Goal: Task Accomplishment & Management: Complete application form

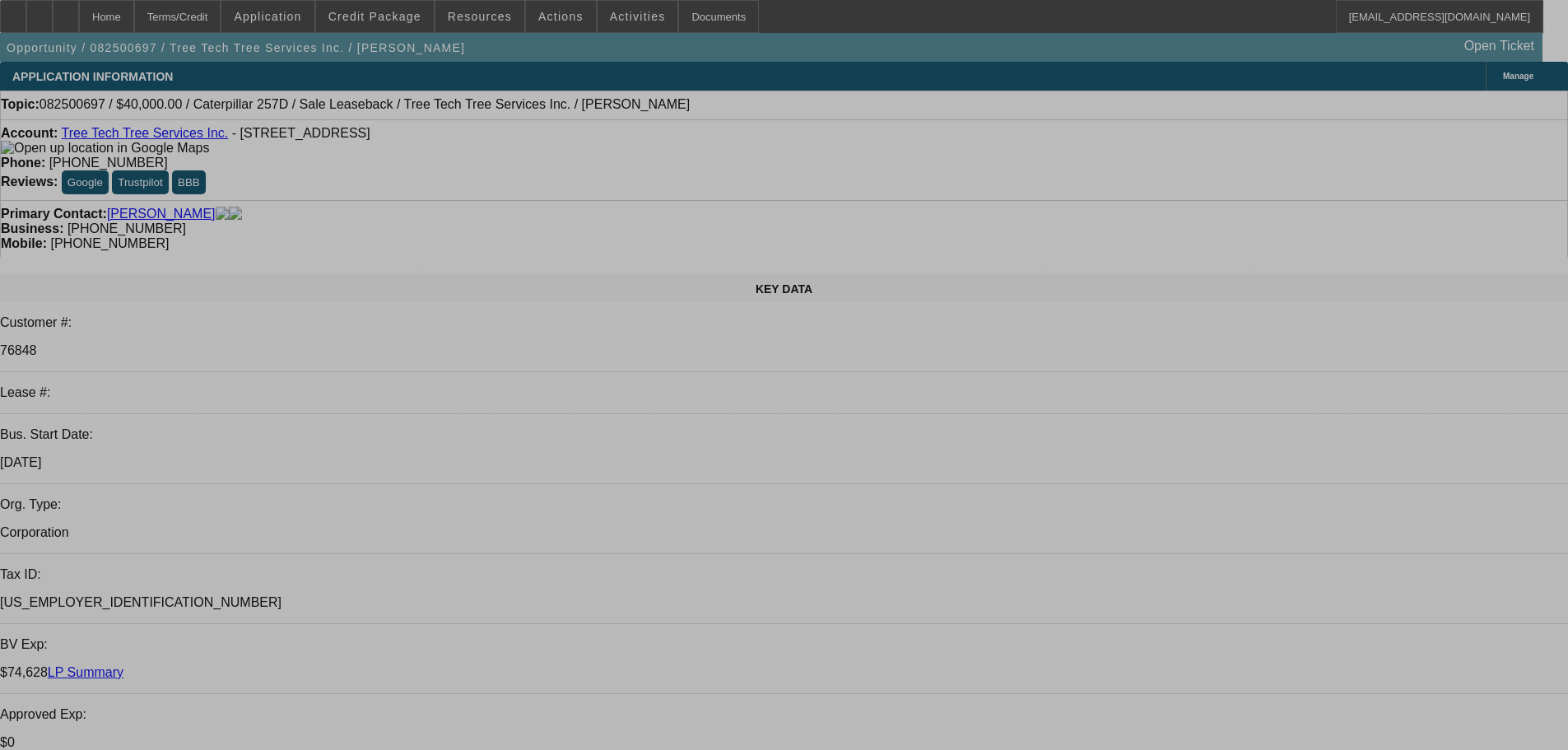
select select "0"
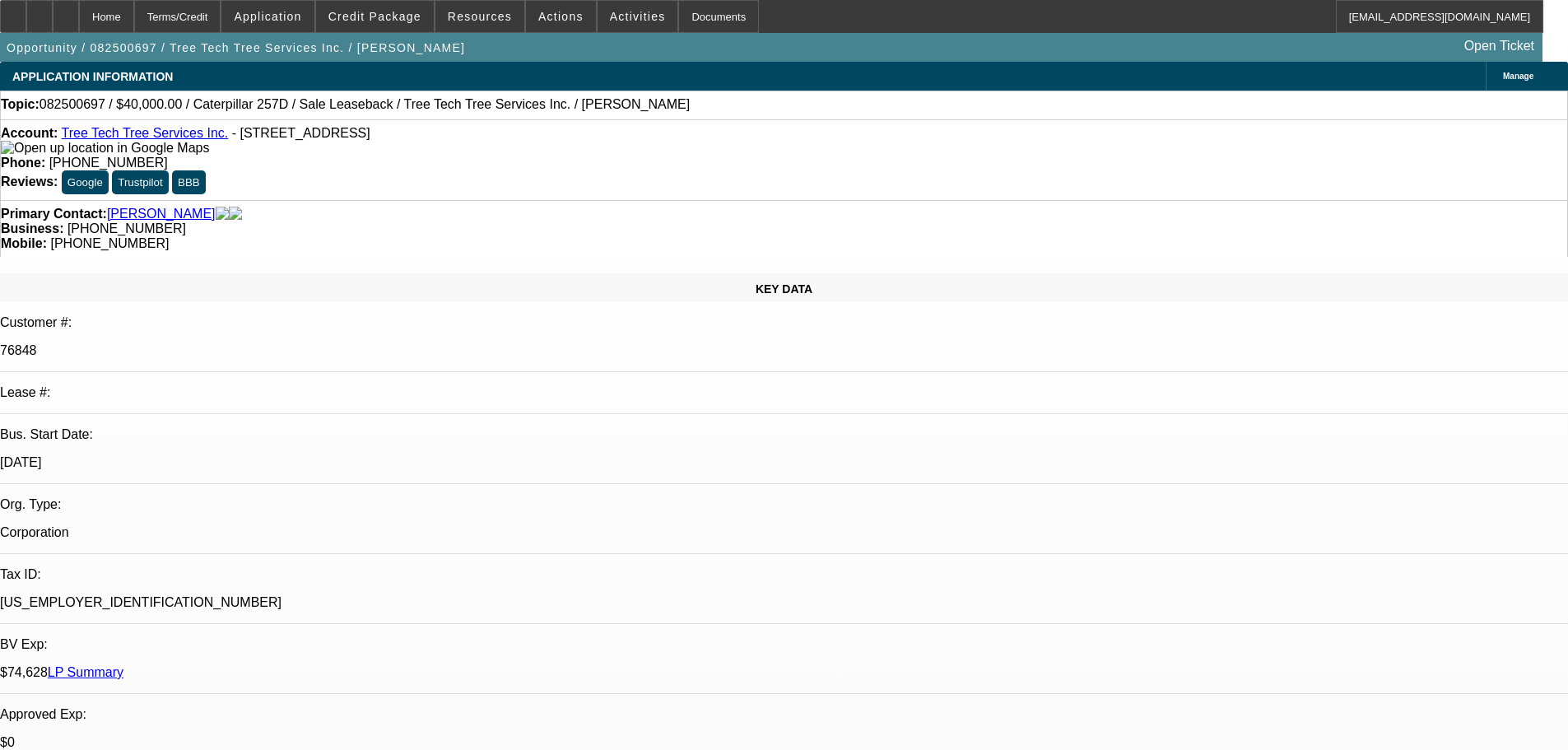
select select "2"
select select "0"
select select "6"
select select "0"
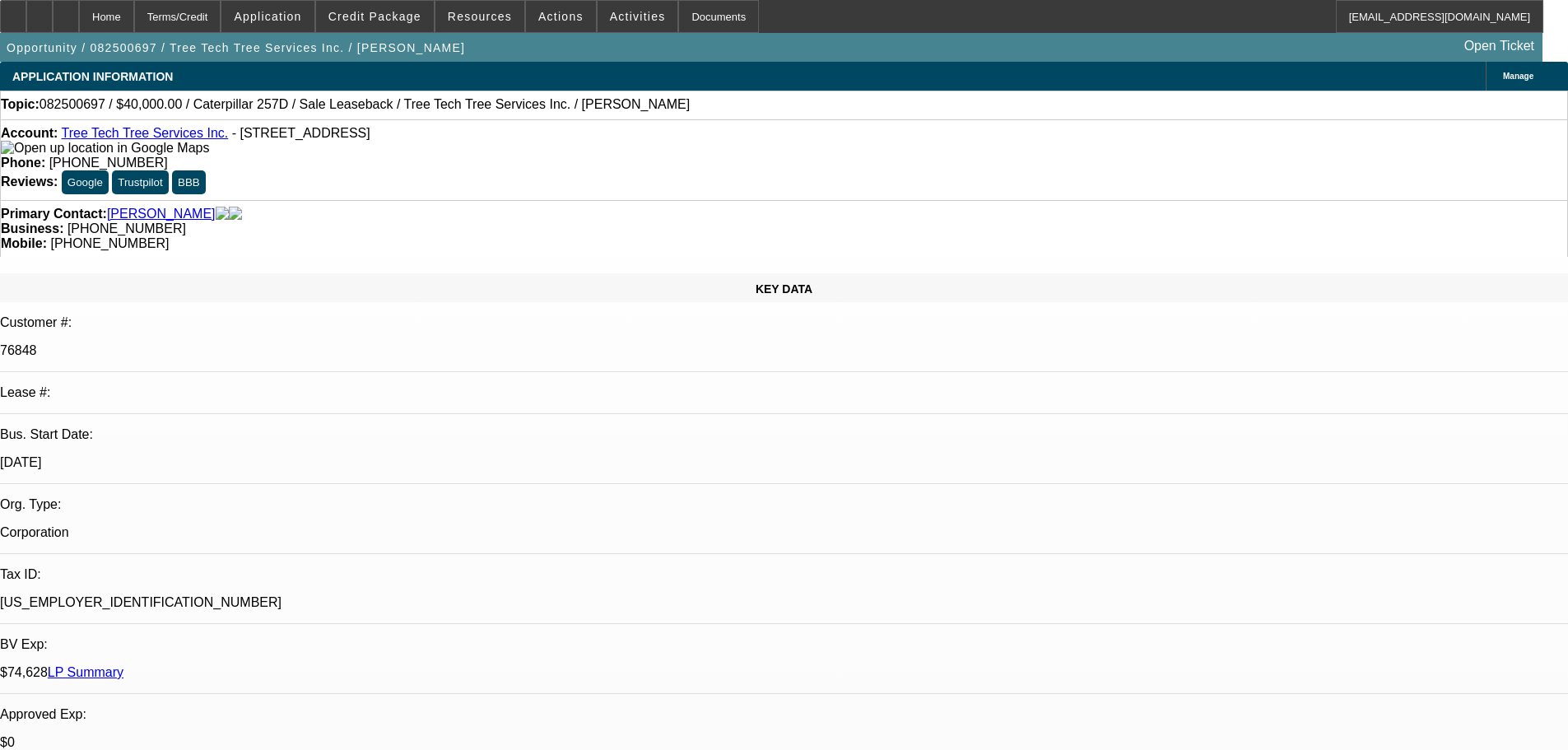
select select "2"
select select "0"
select select "6"
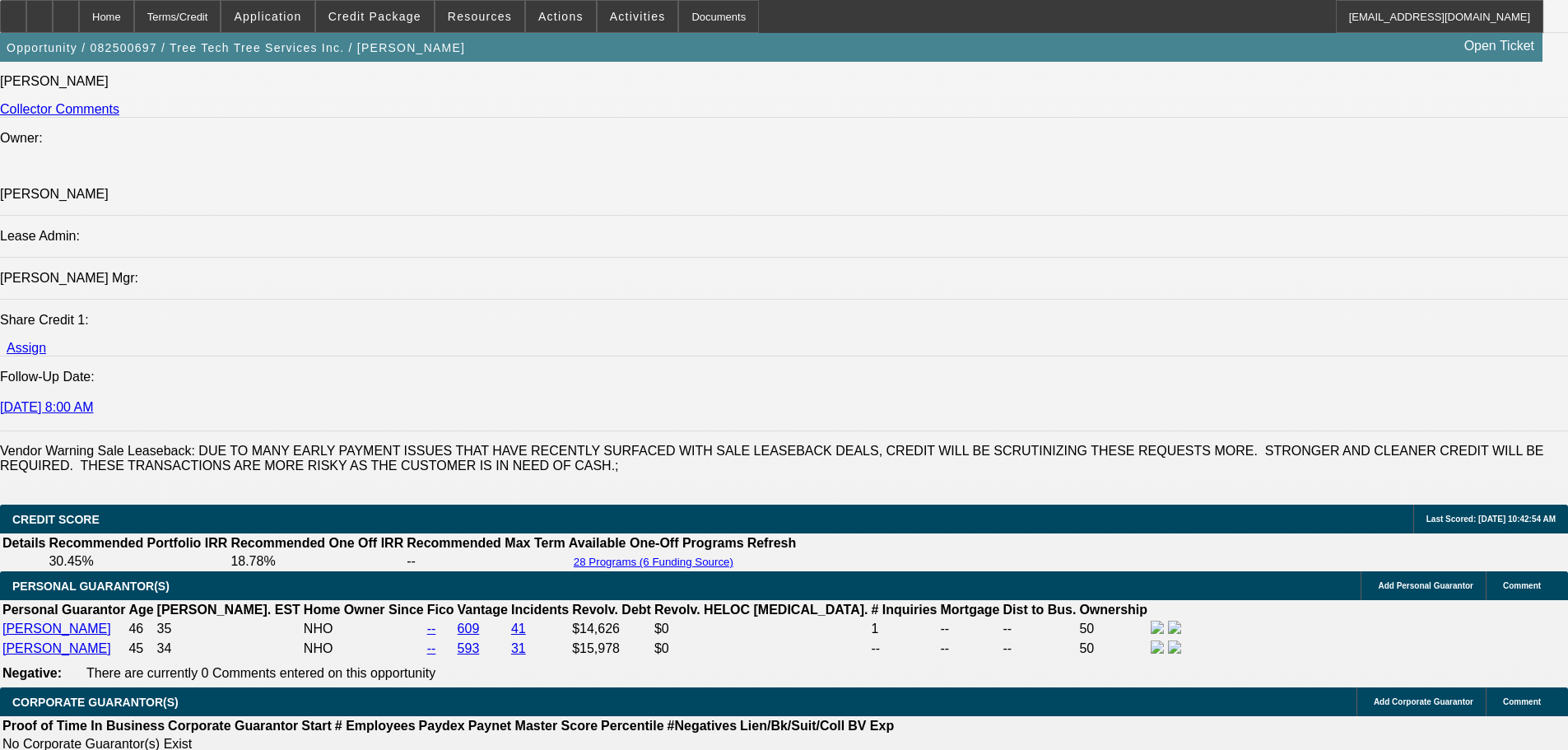
scroll to position [2058, 0]
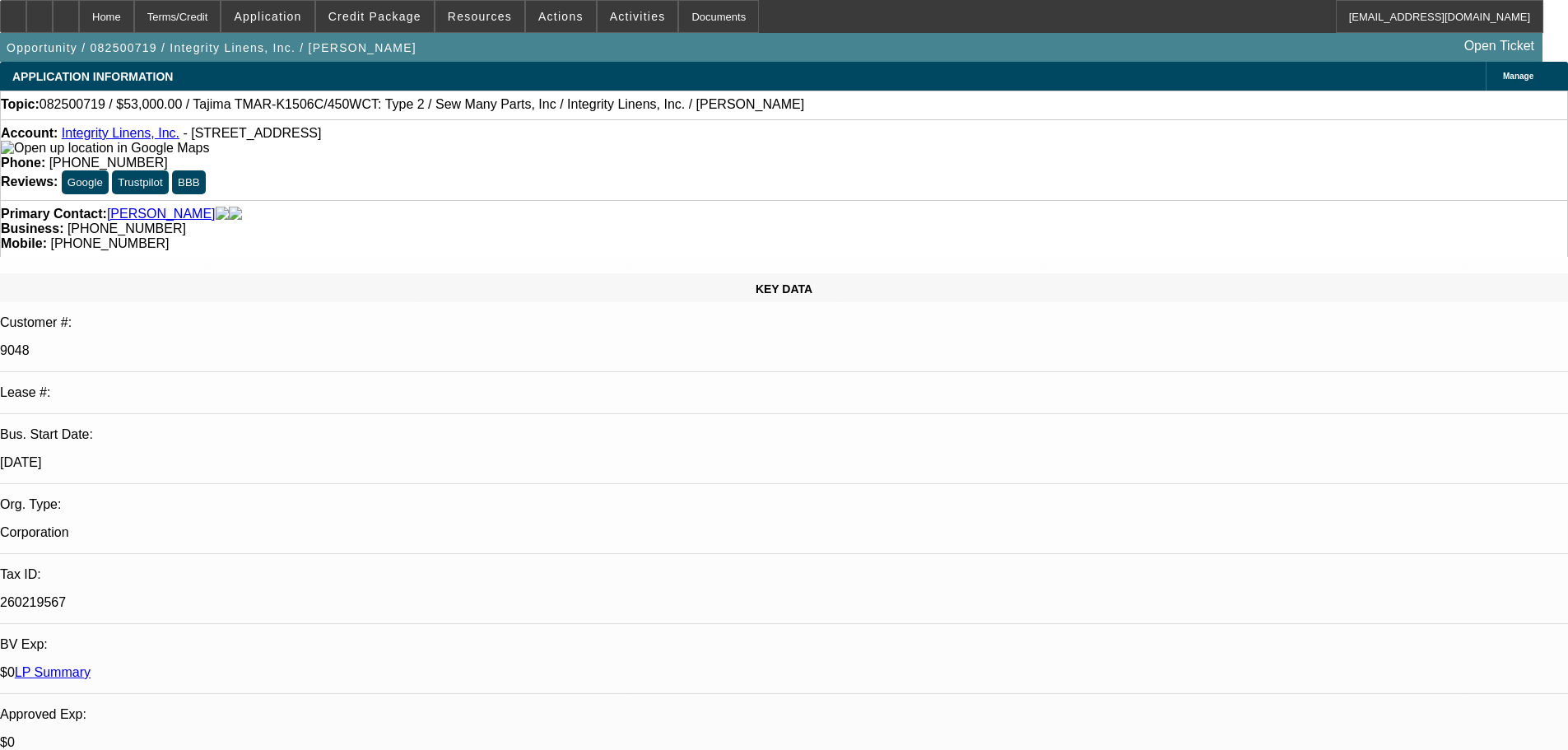
select select "0"
select select "2"
select select "0"
select select "2"
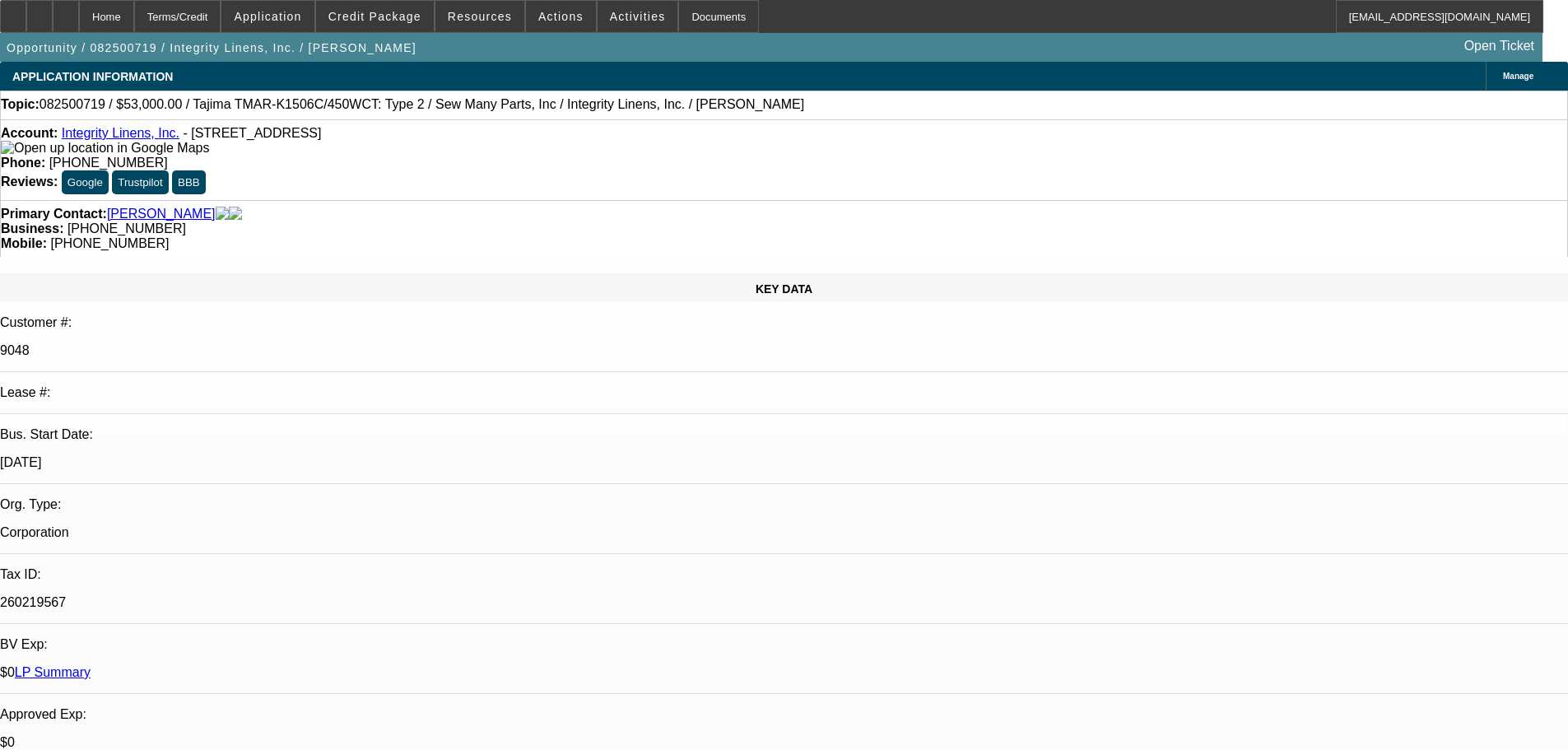
select select "0"
select select "2"
select select "0"
select select "2"
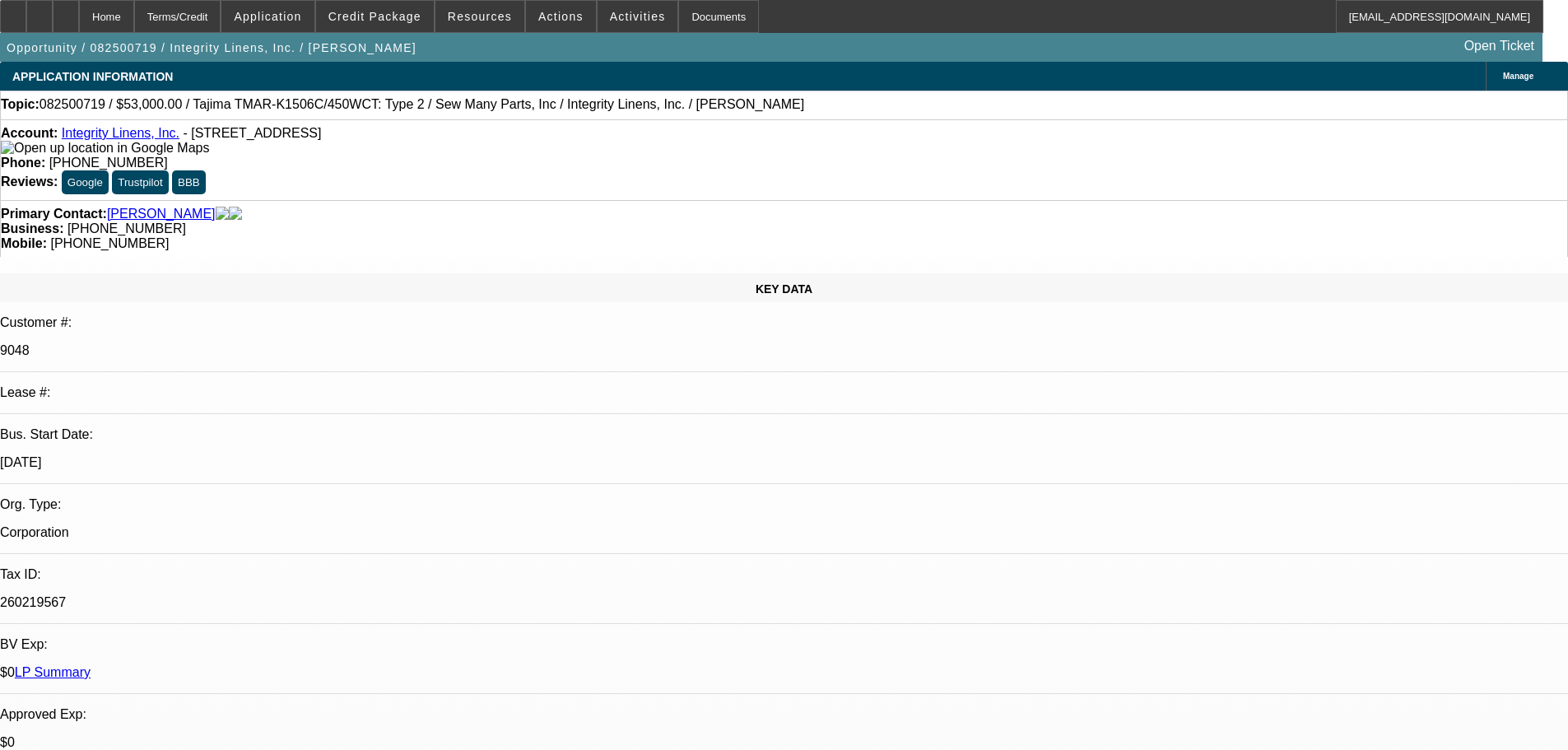
select select "0"
select select "2"
select select "0"
select select "2"
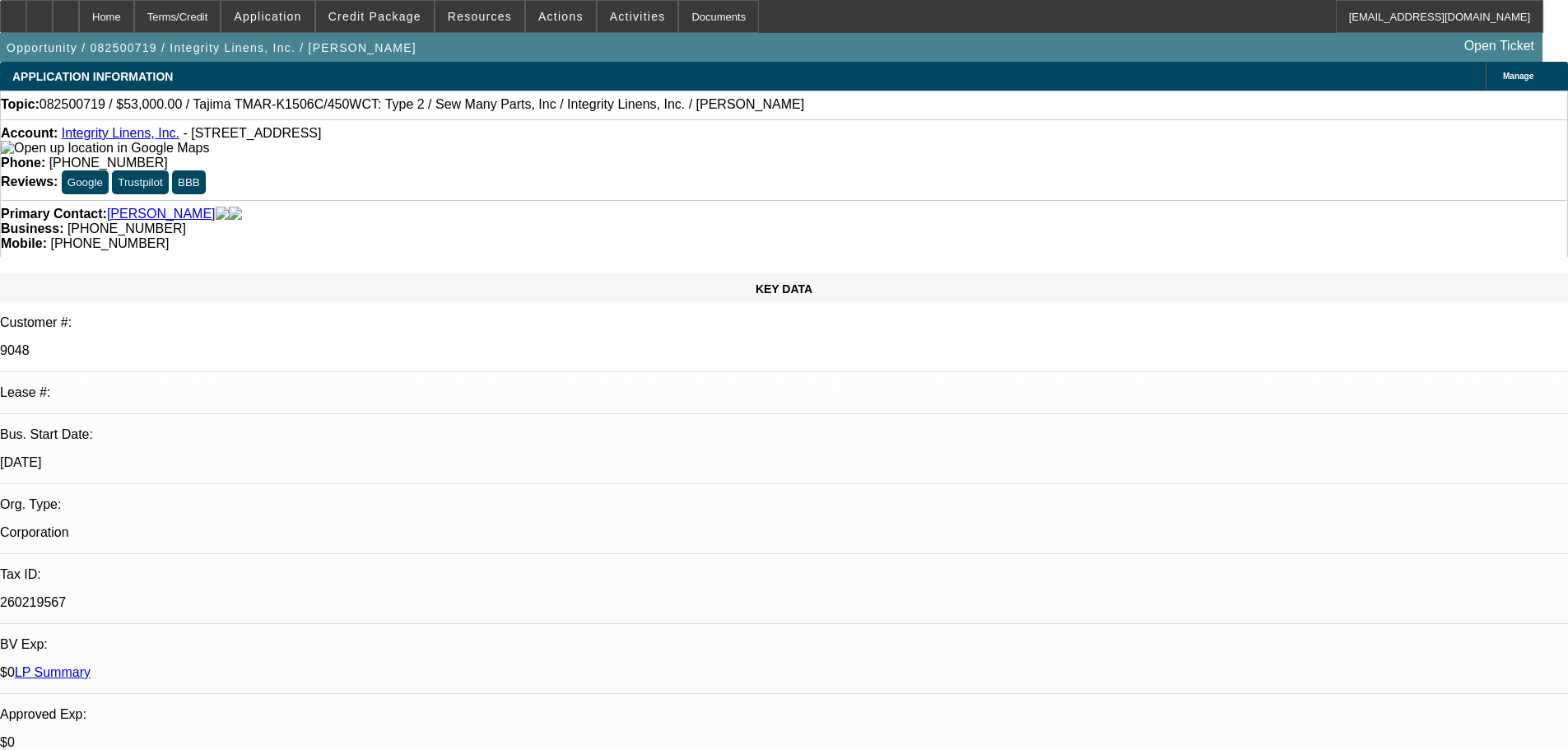
select select "0"
select select "2"
select select "0"
select select "2"
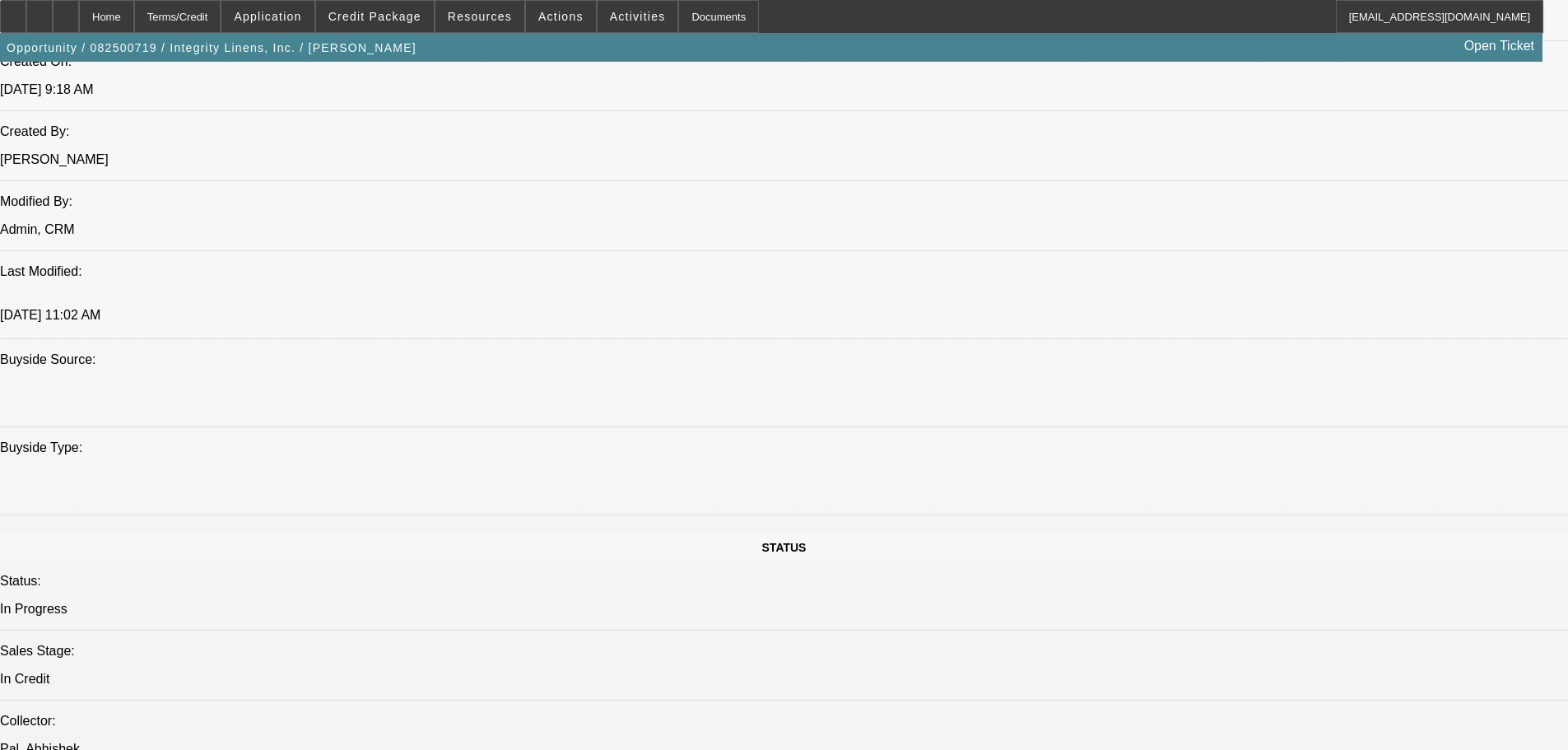
scroll to position [1646, 0]
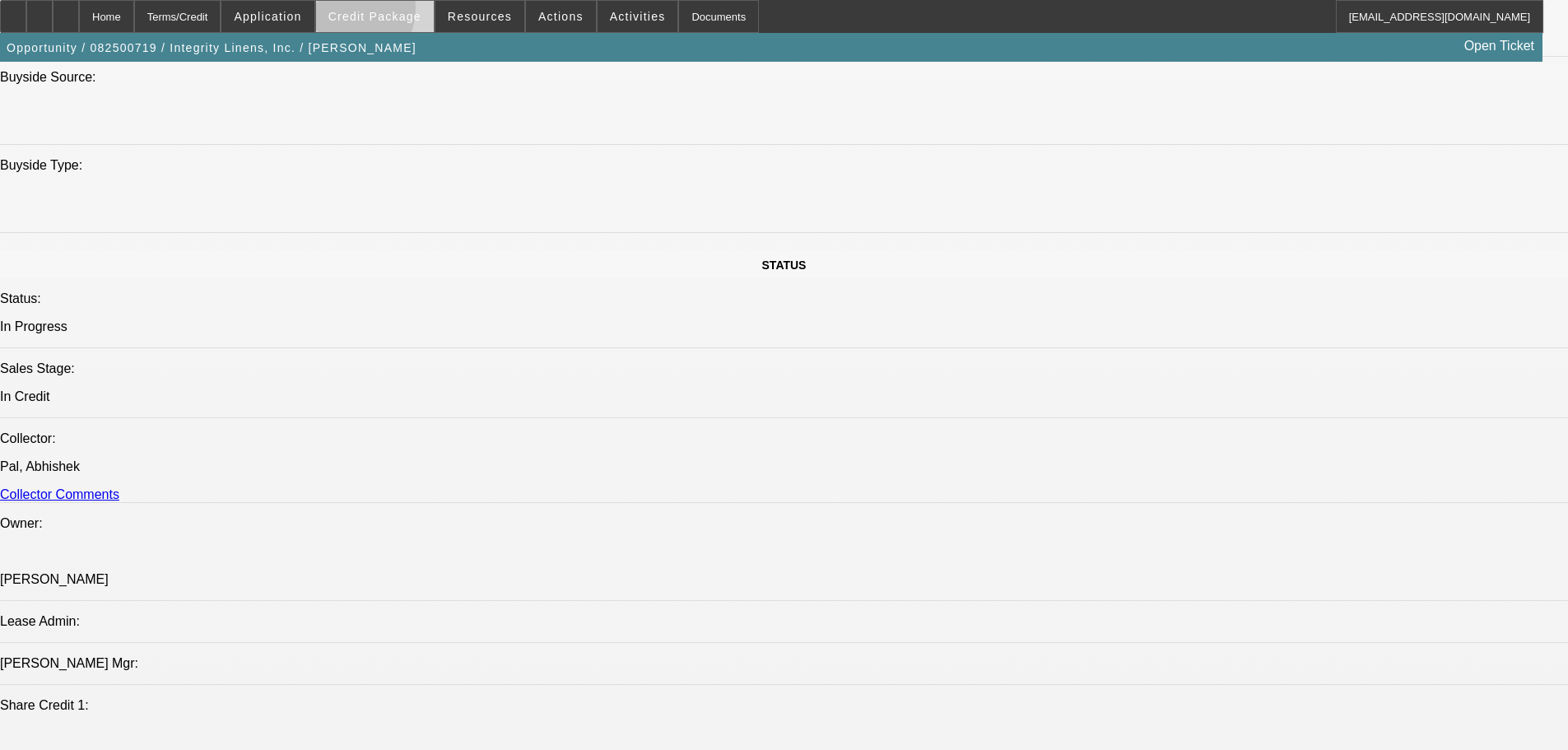
click at [373, 12] on span "Credit Package" at bounding box center [375, 16] width 93 height 13
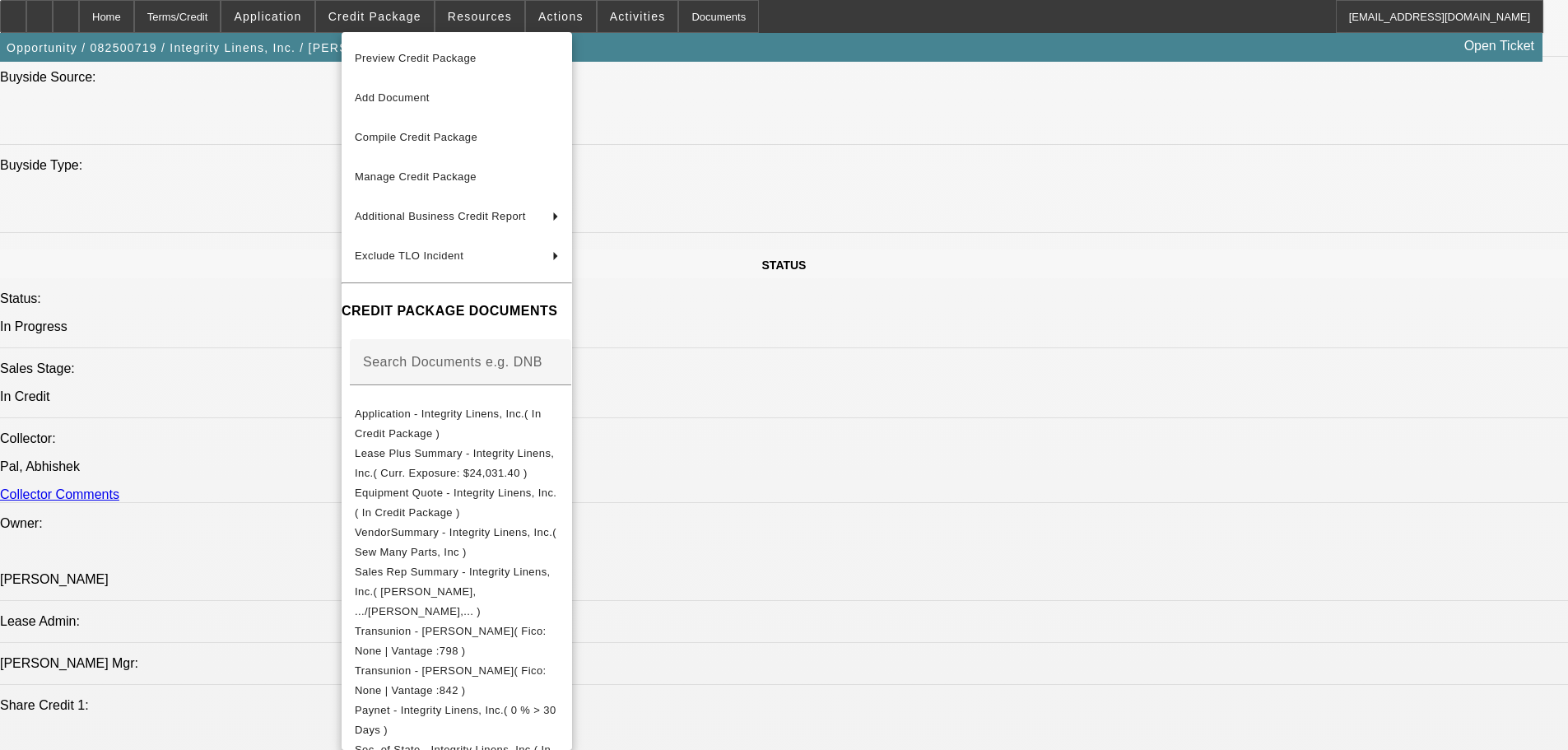
click at [398, 59] on span "Preview Credit Package" at bounding box center [415, 58] width 122 height 12
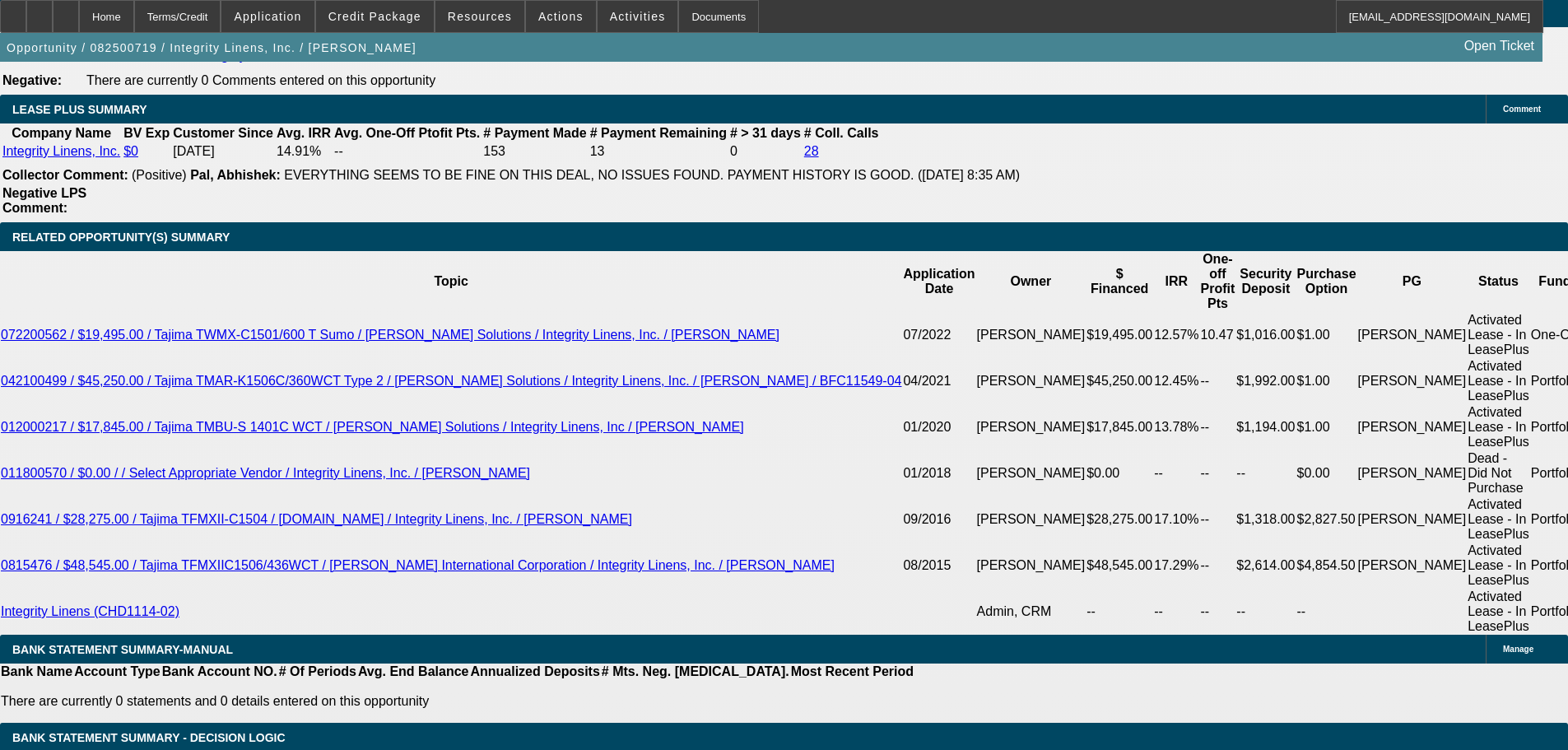
scroll to position [2799, 0]
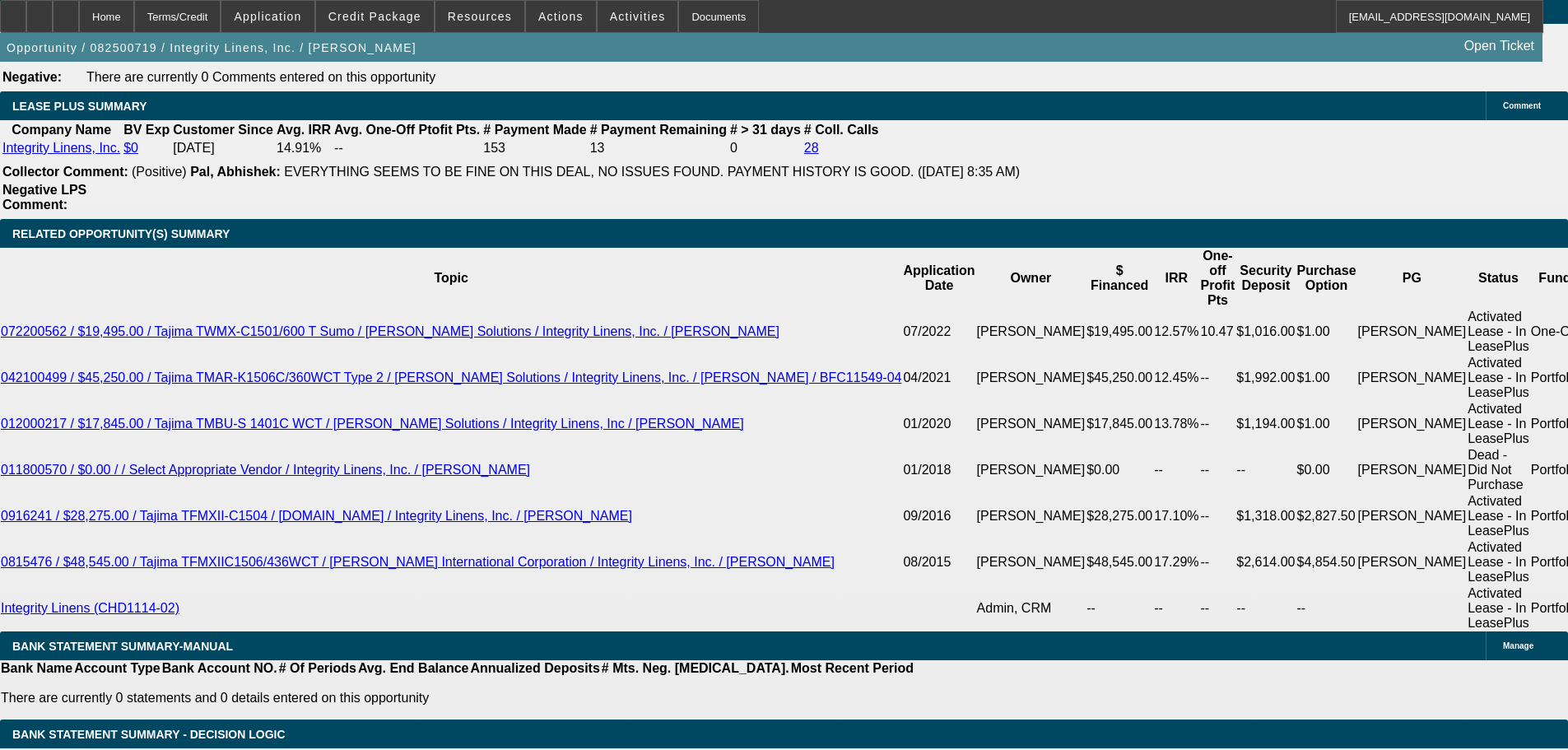
select select "5"
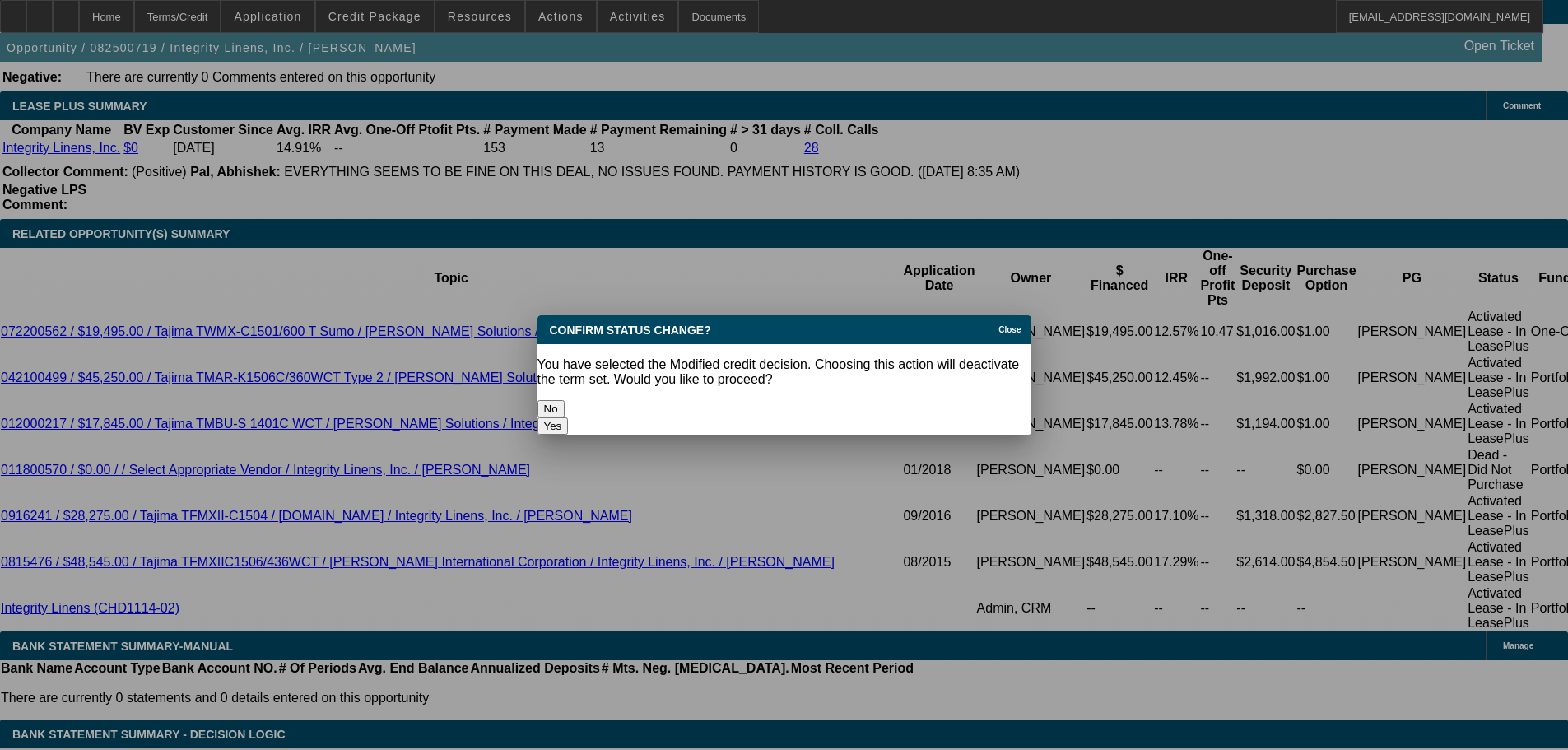
click at [569, 417] on button "Yes" at bounding box center [553, 425] width 31 height 17
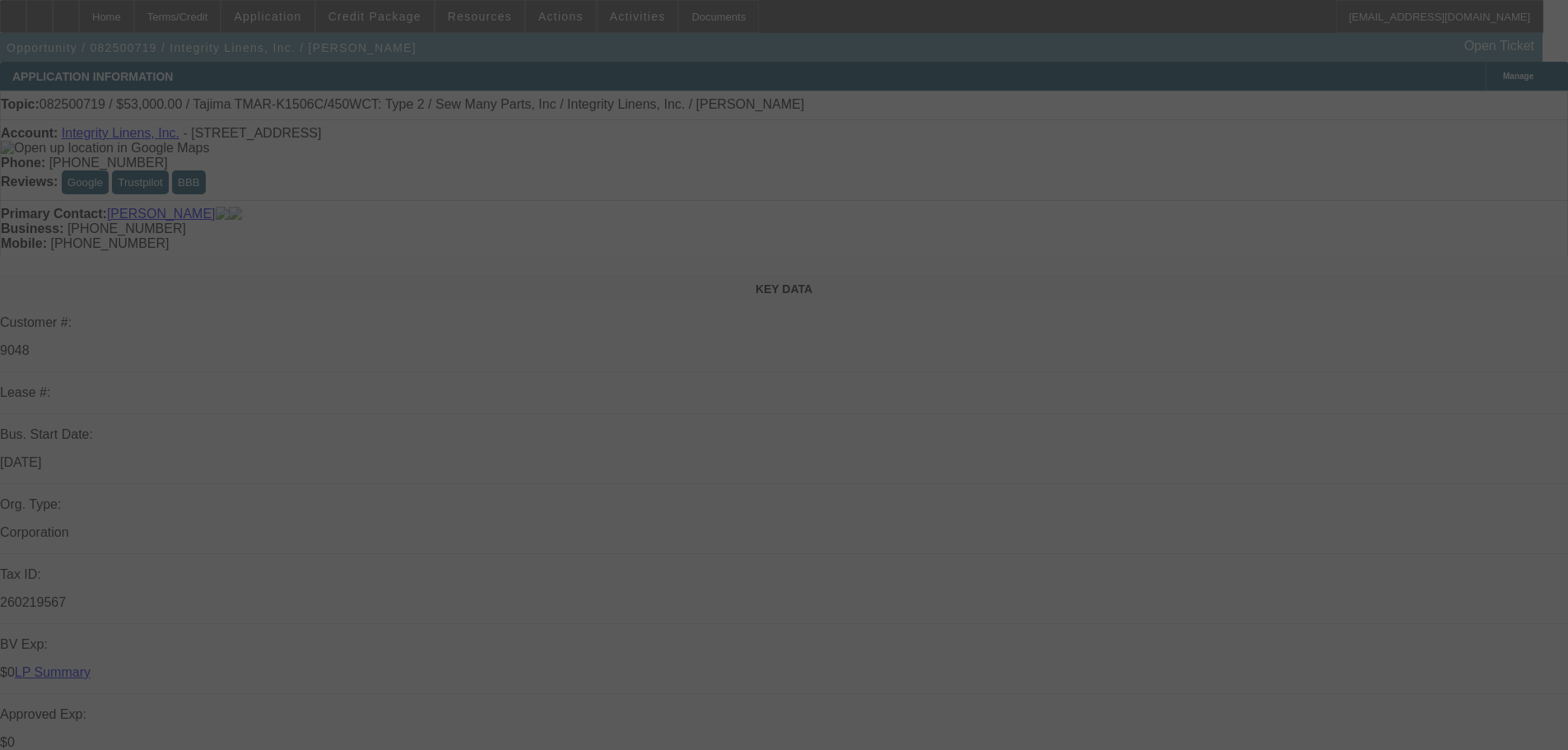
scroll to position [2799, 0]
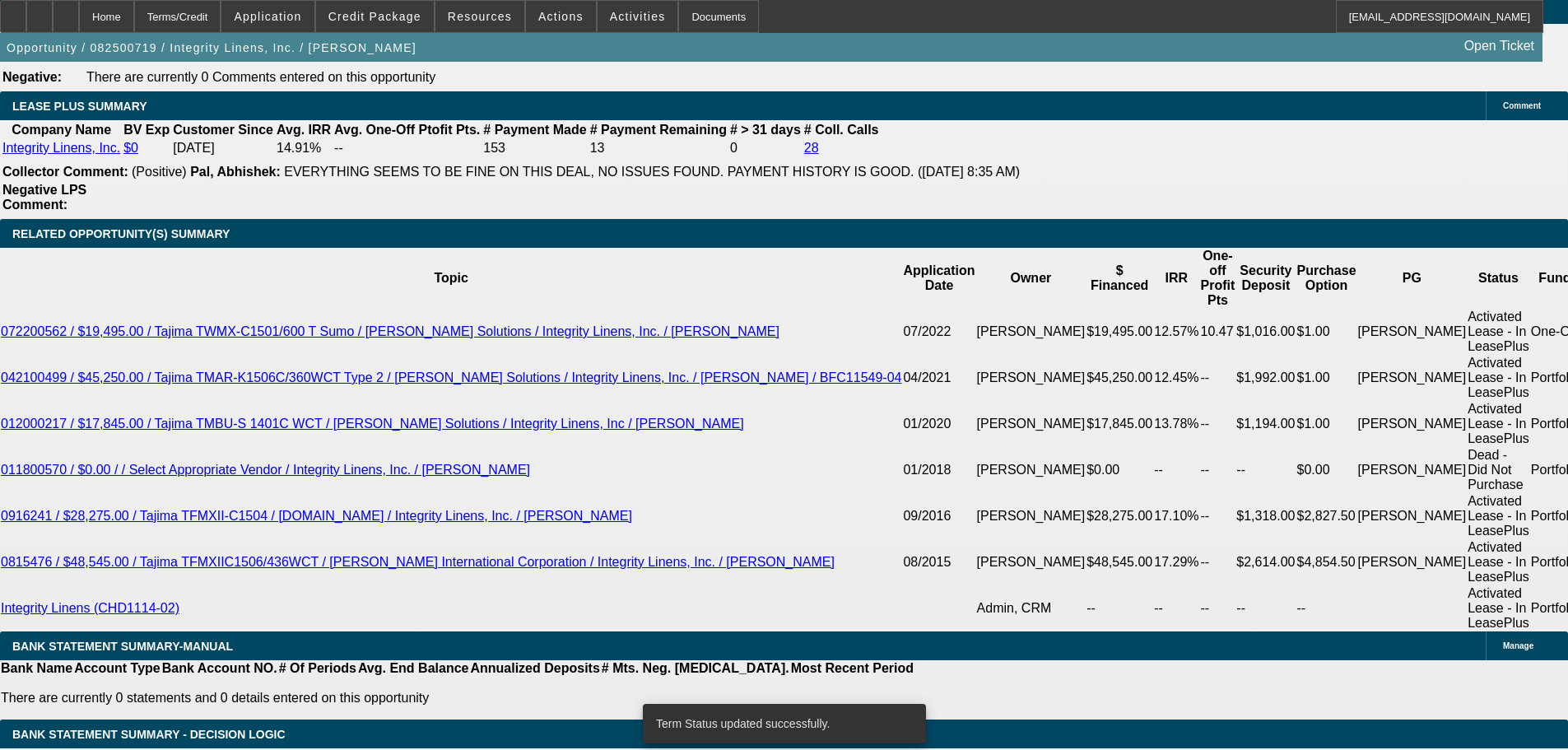
select select "0"
select select "2"
select select "0"
select select "2"
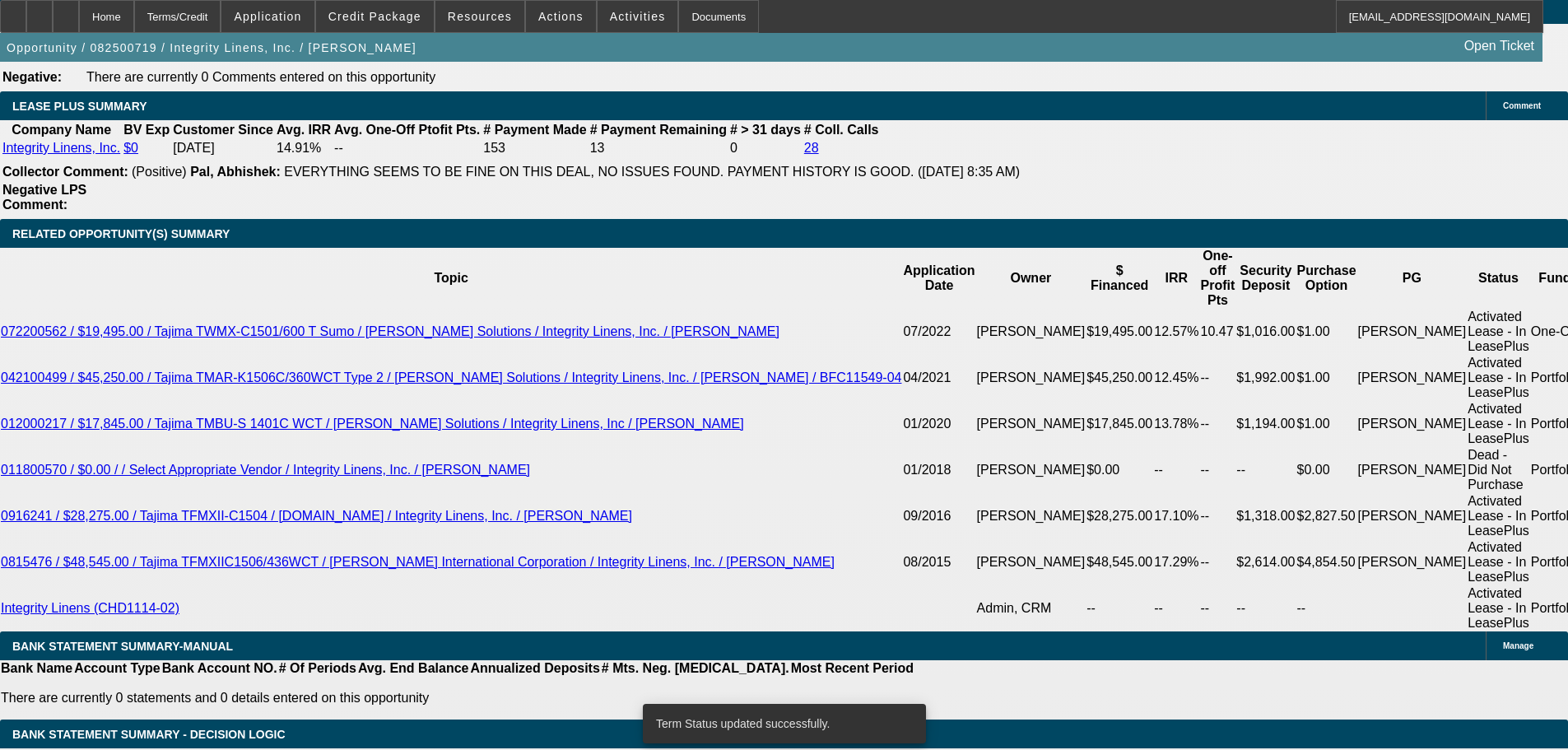
select select "0"
select select "2"
select select "0"
select select "2"
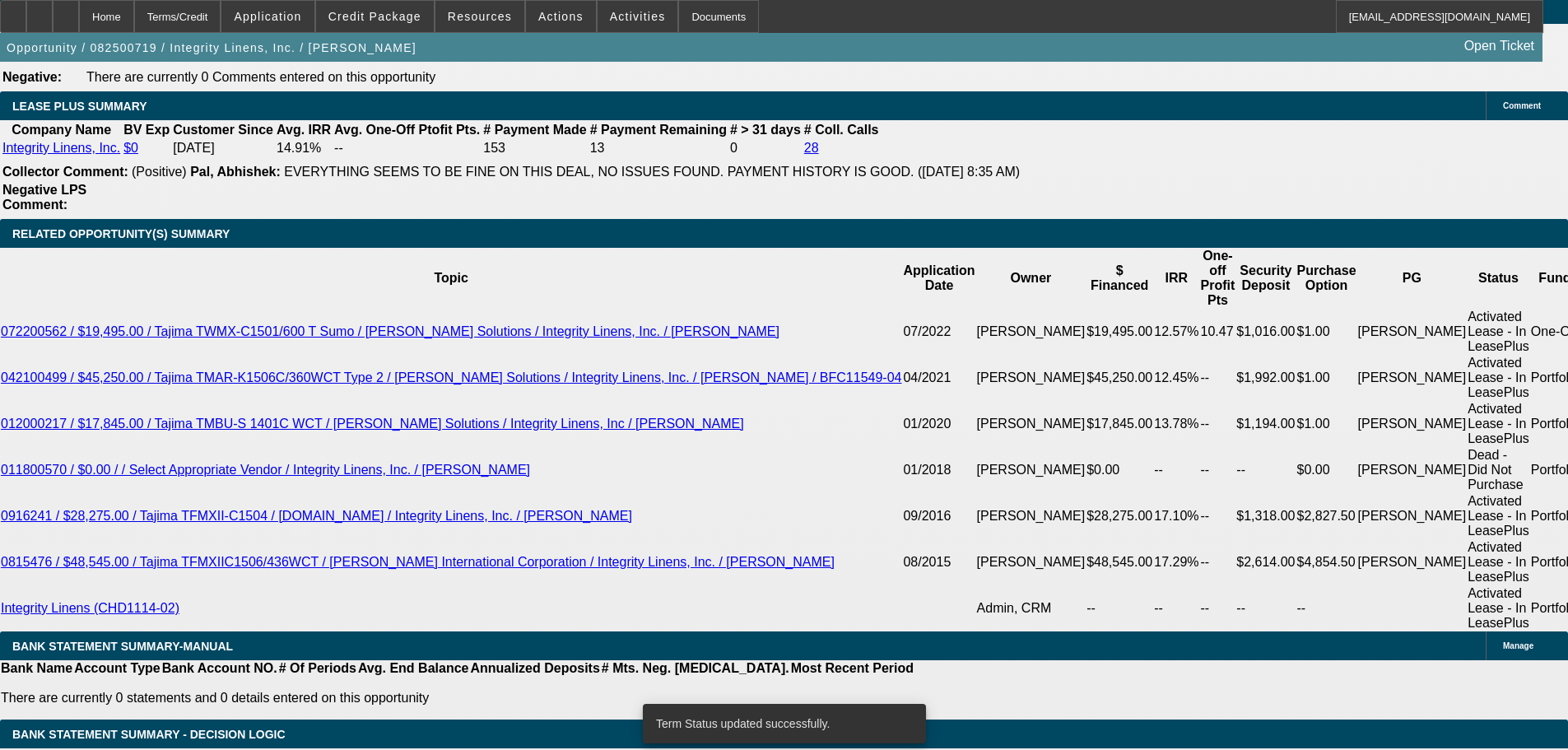
select select "0"
select select "2"
select select "0"
select select "2"
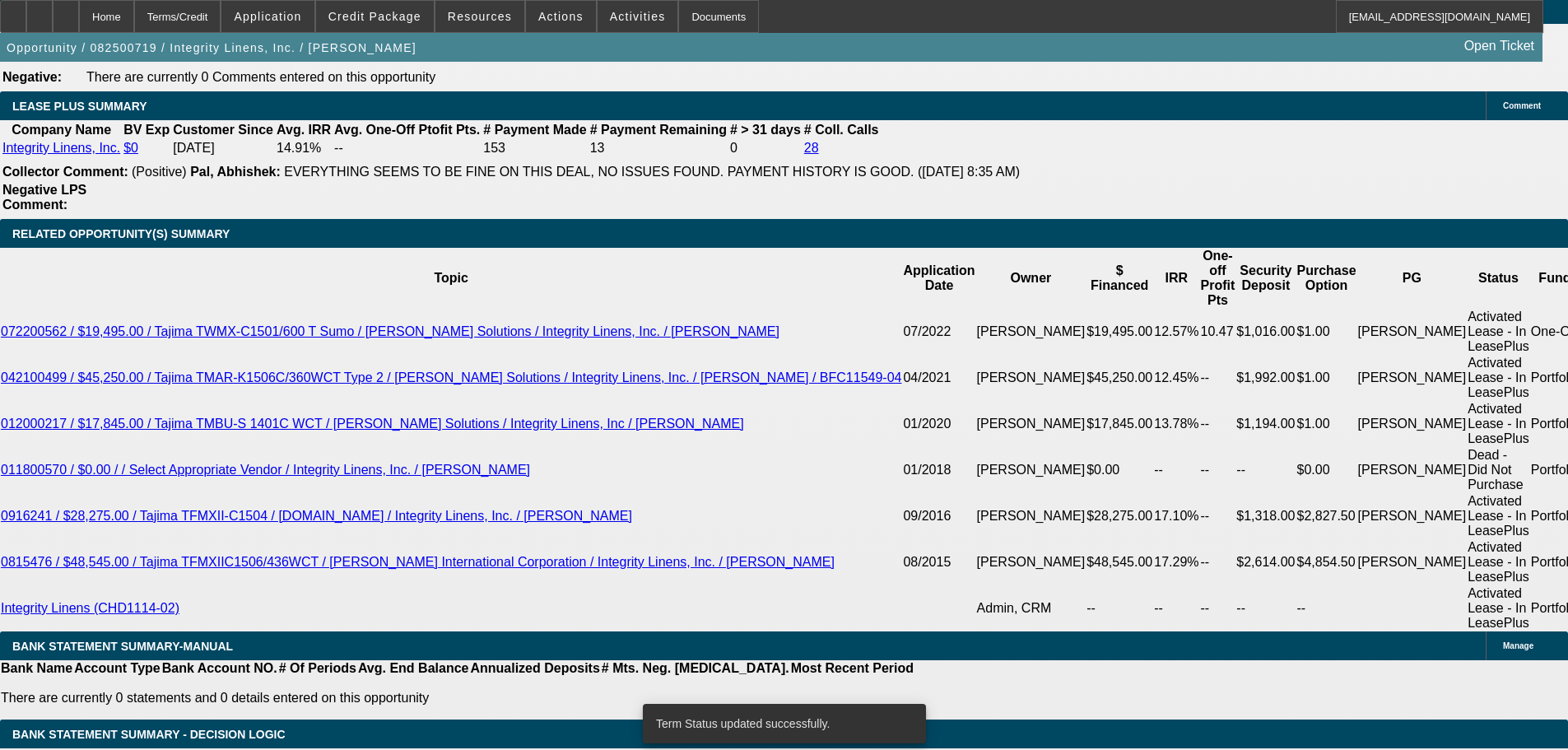
select select "0"
select select "2"
select select "0"
select select "2"
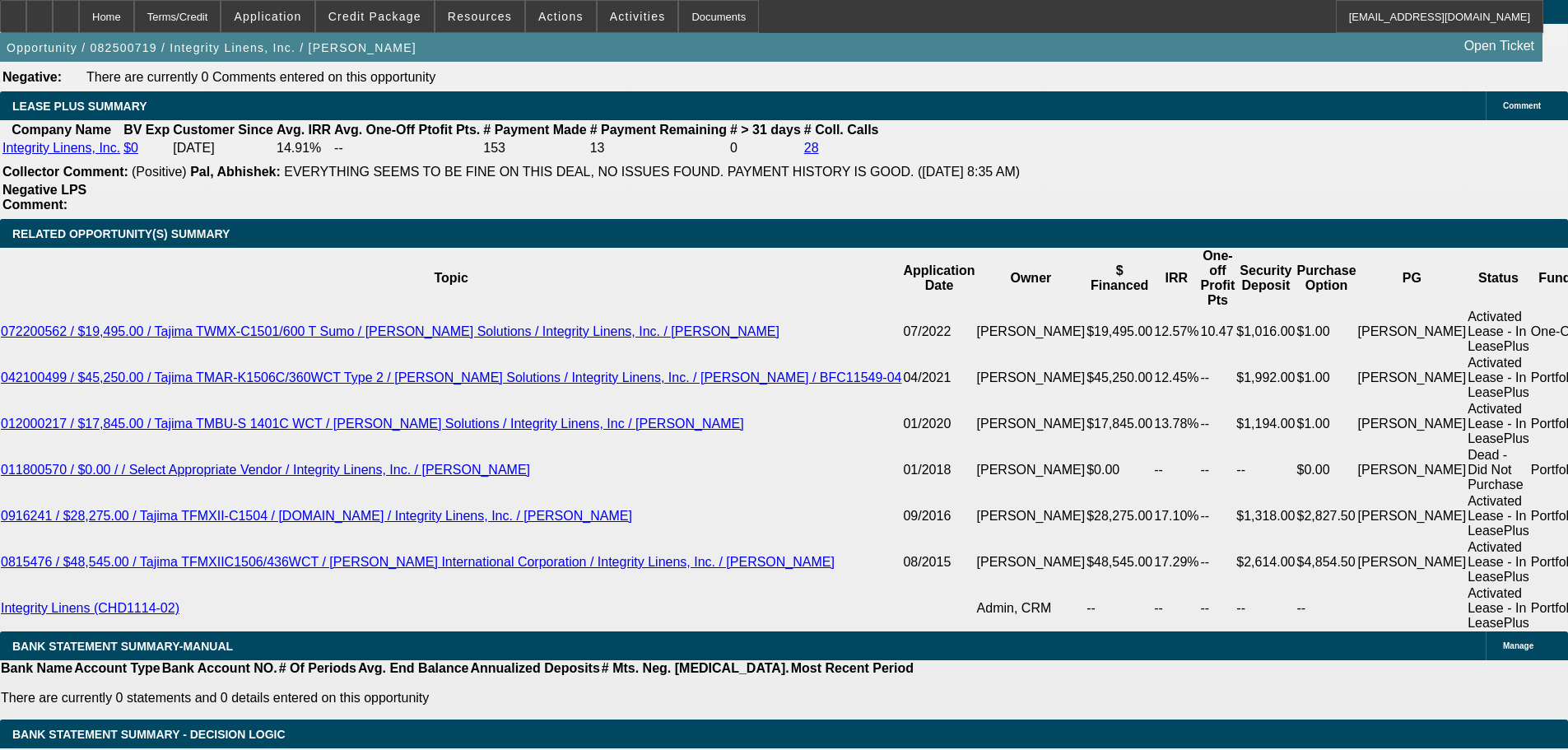
select select "5"
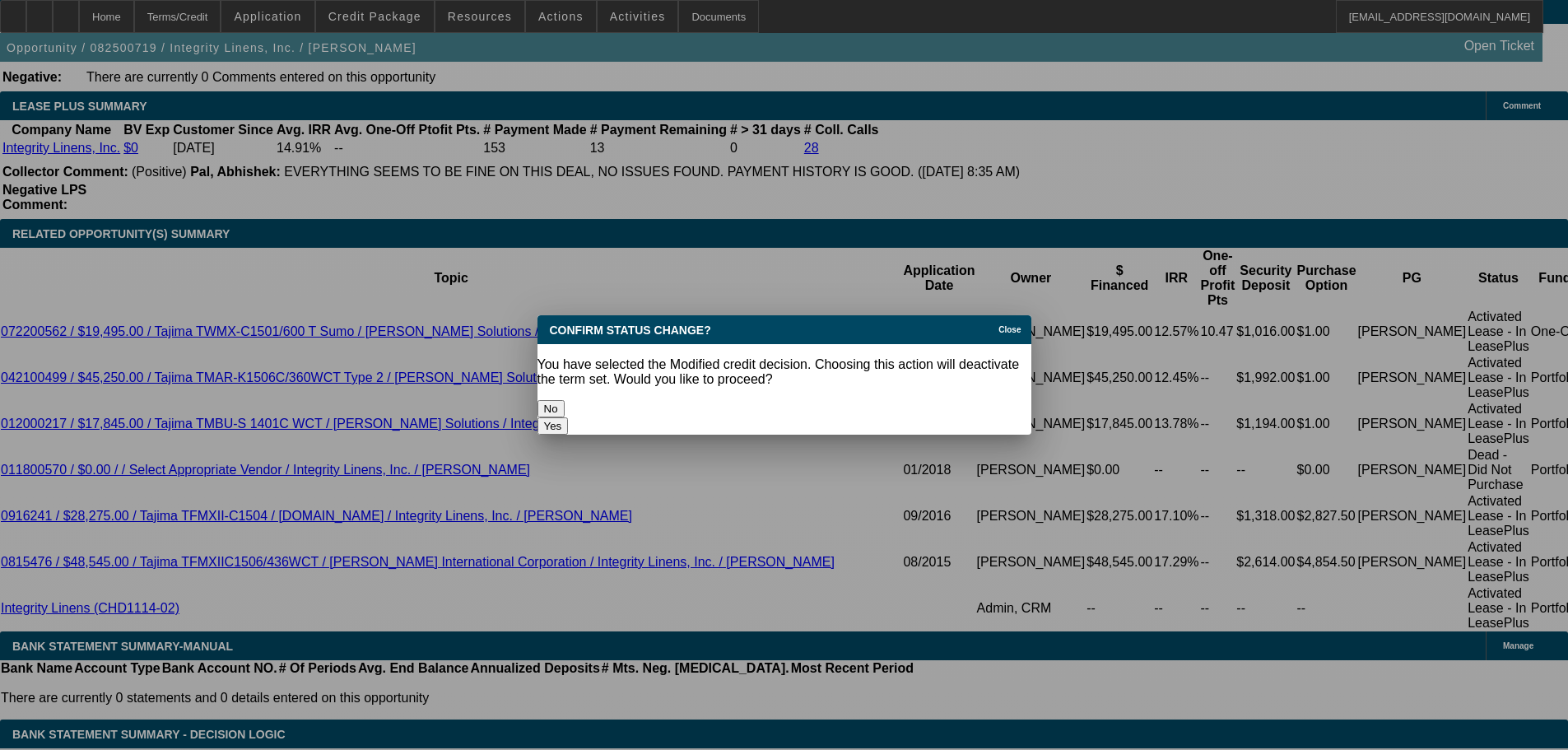
click at [569, 417] on button "Yes" at bounding box center [553, 425] width 31 height 17
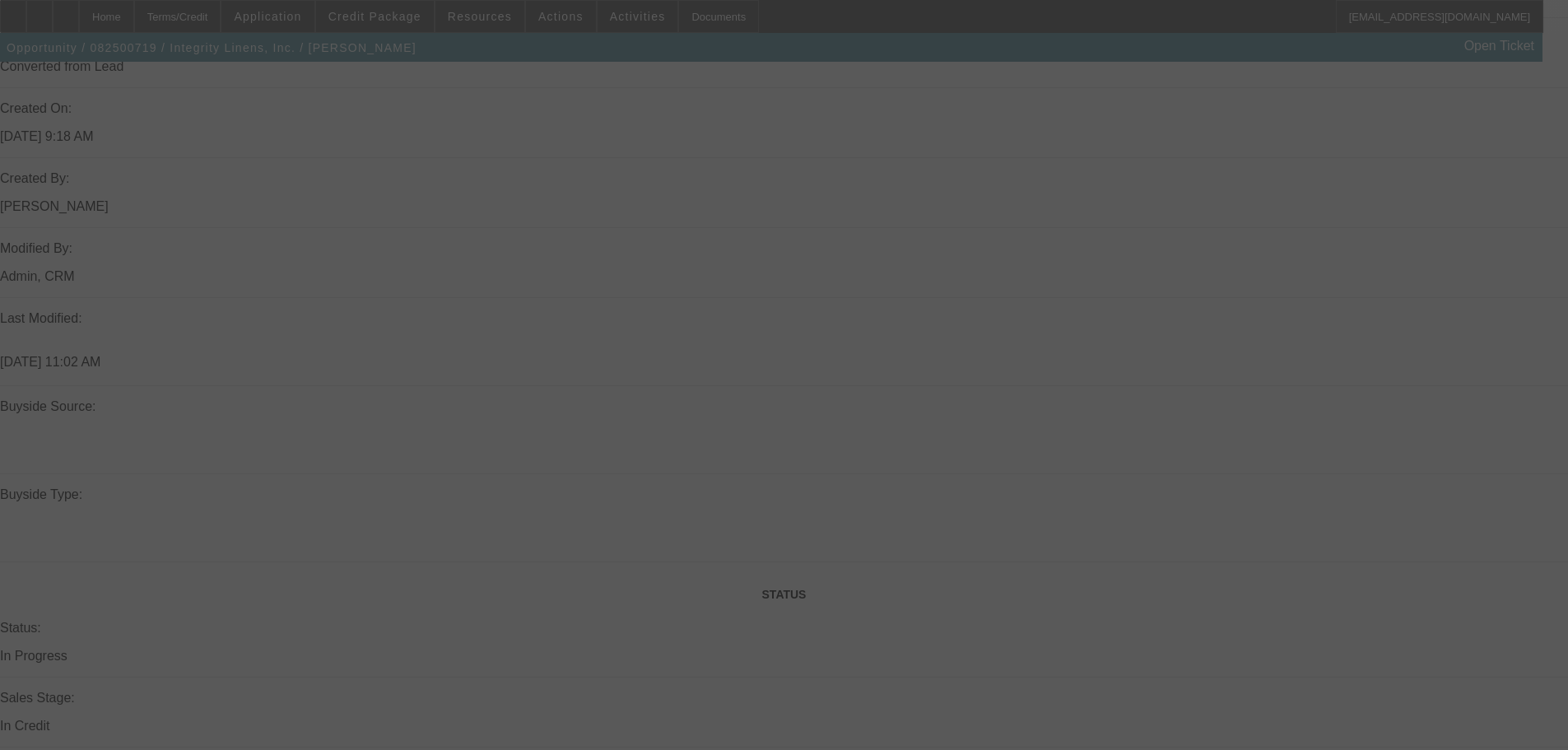
scroll to position [1811, 0]
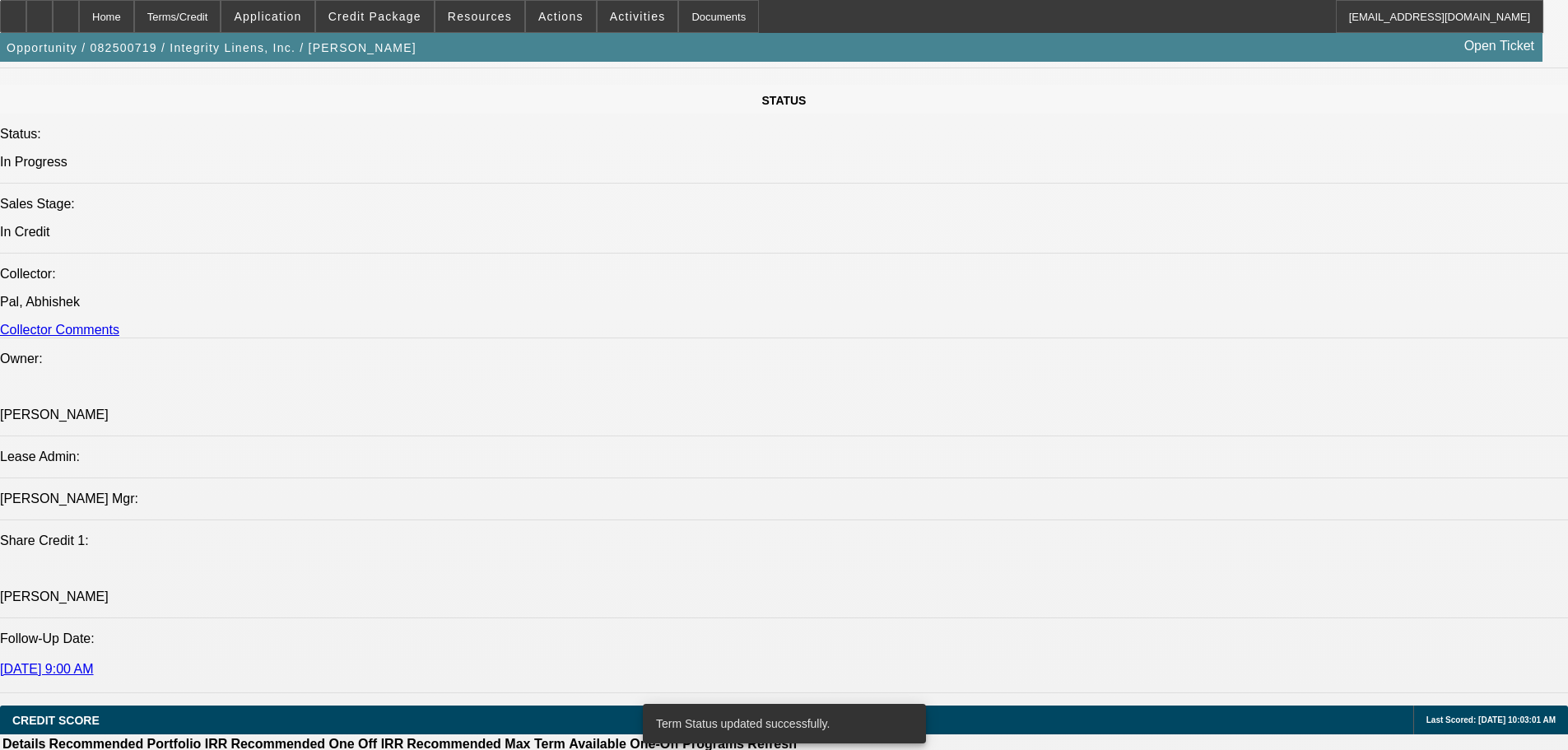
select select "0"
select select "2"
select select "0"
select select "2"
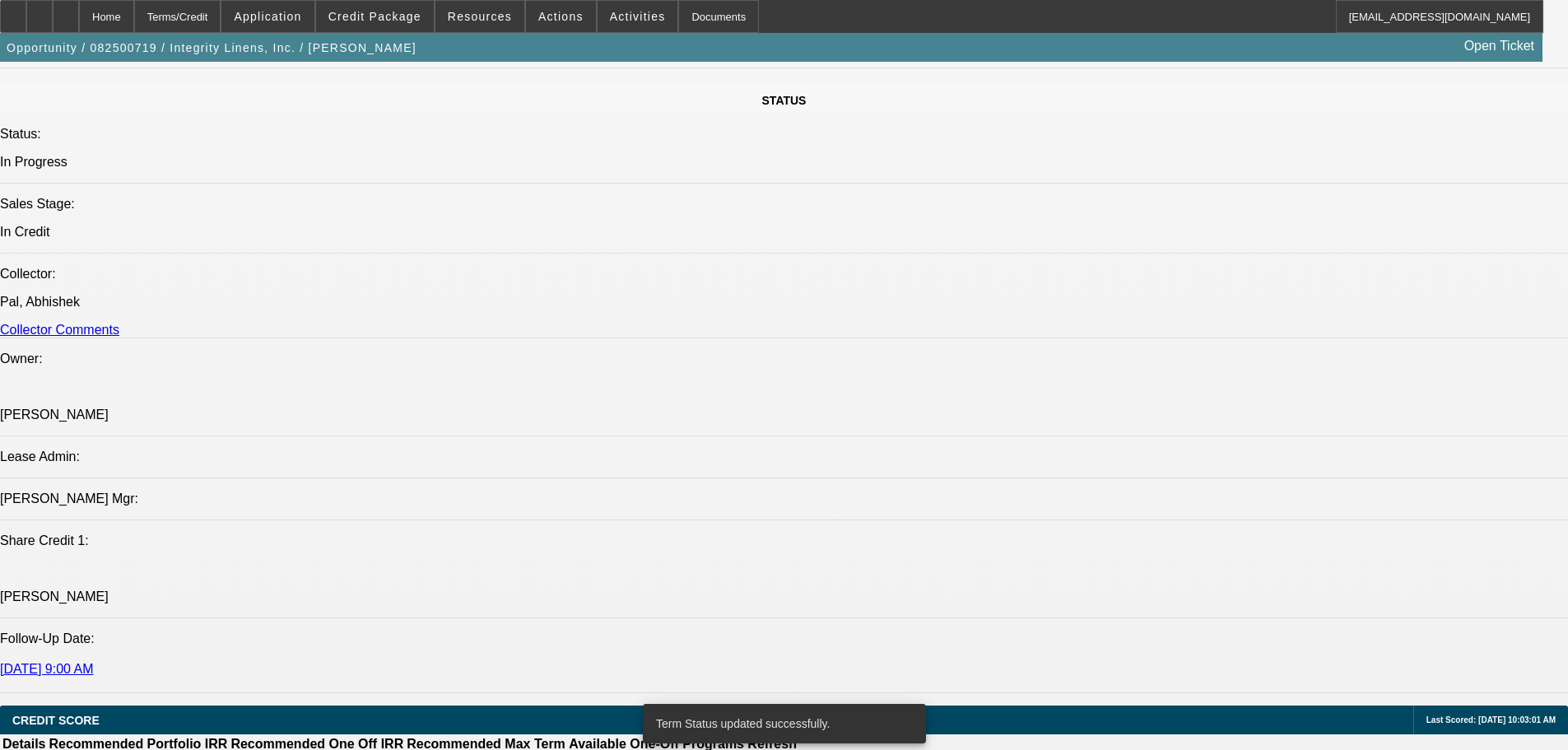
select select "0"
select select "2"
select select "0"
select select "2"
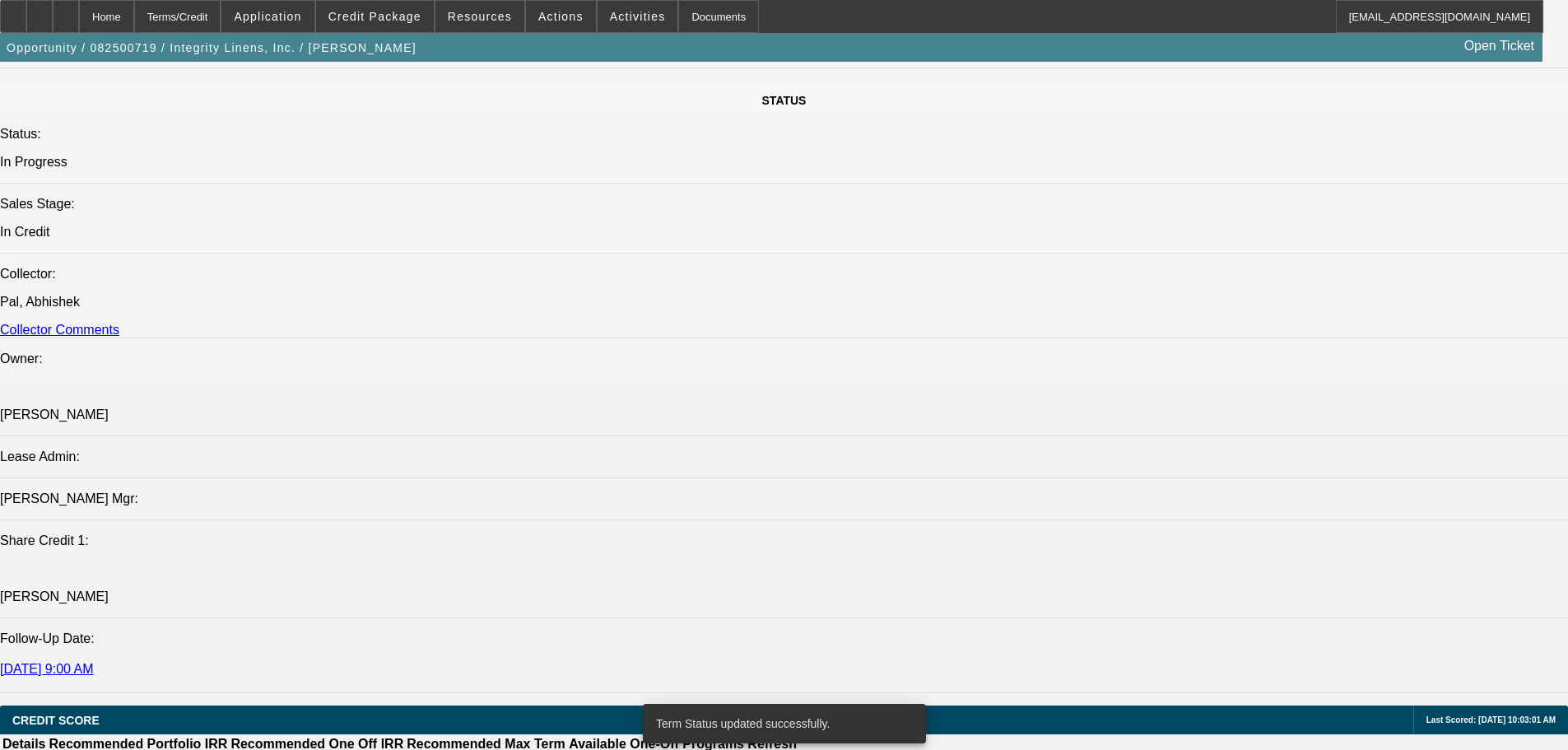
select select "0"
select select "2"
select select "0"
select select "2"
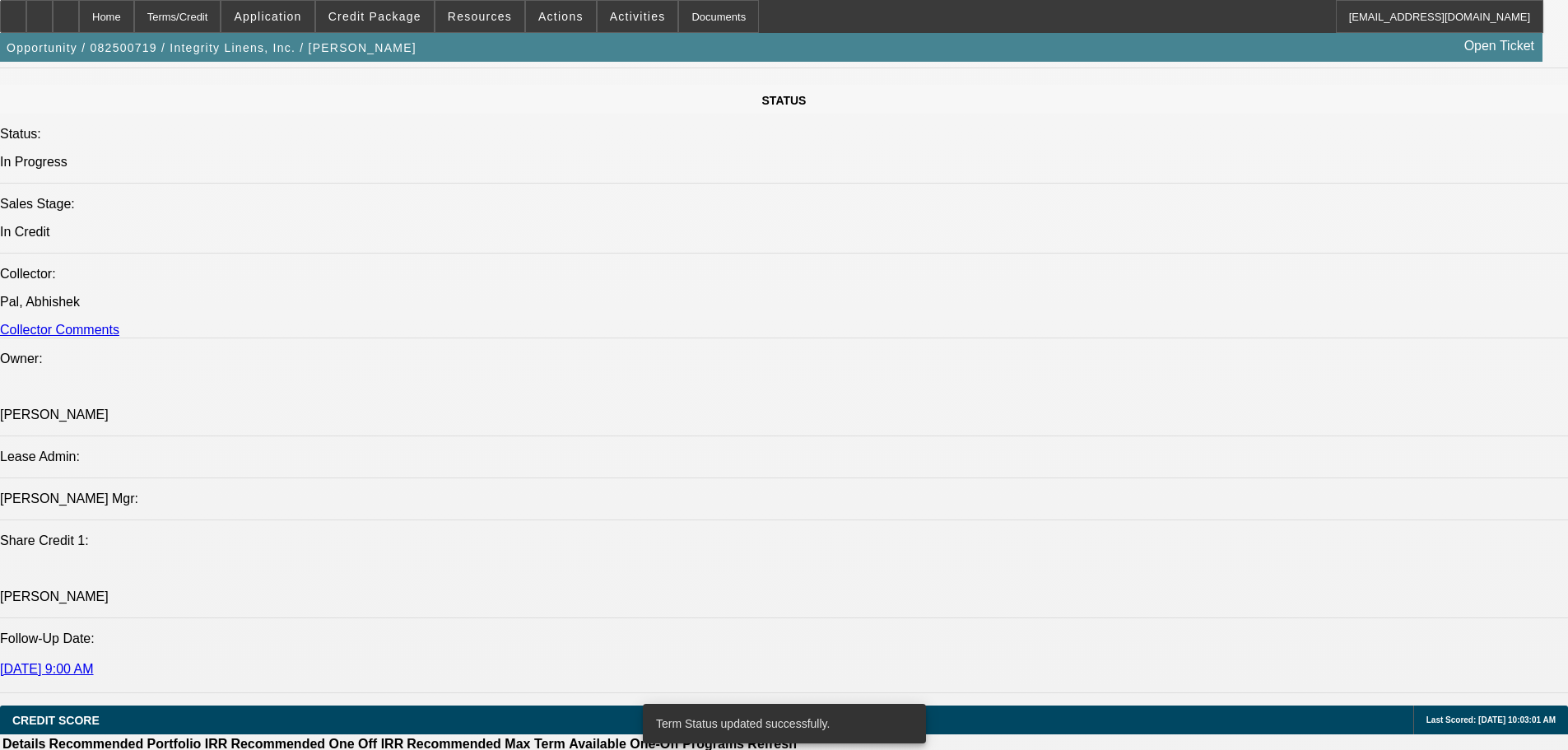
select select "0"
select select "2"
select select "0"
select select "2"
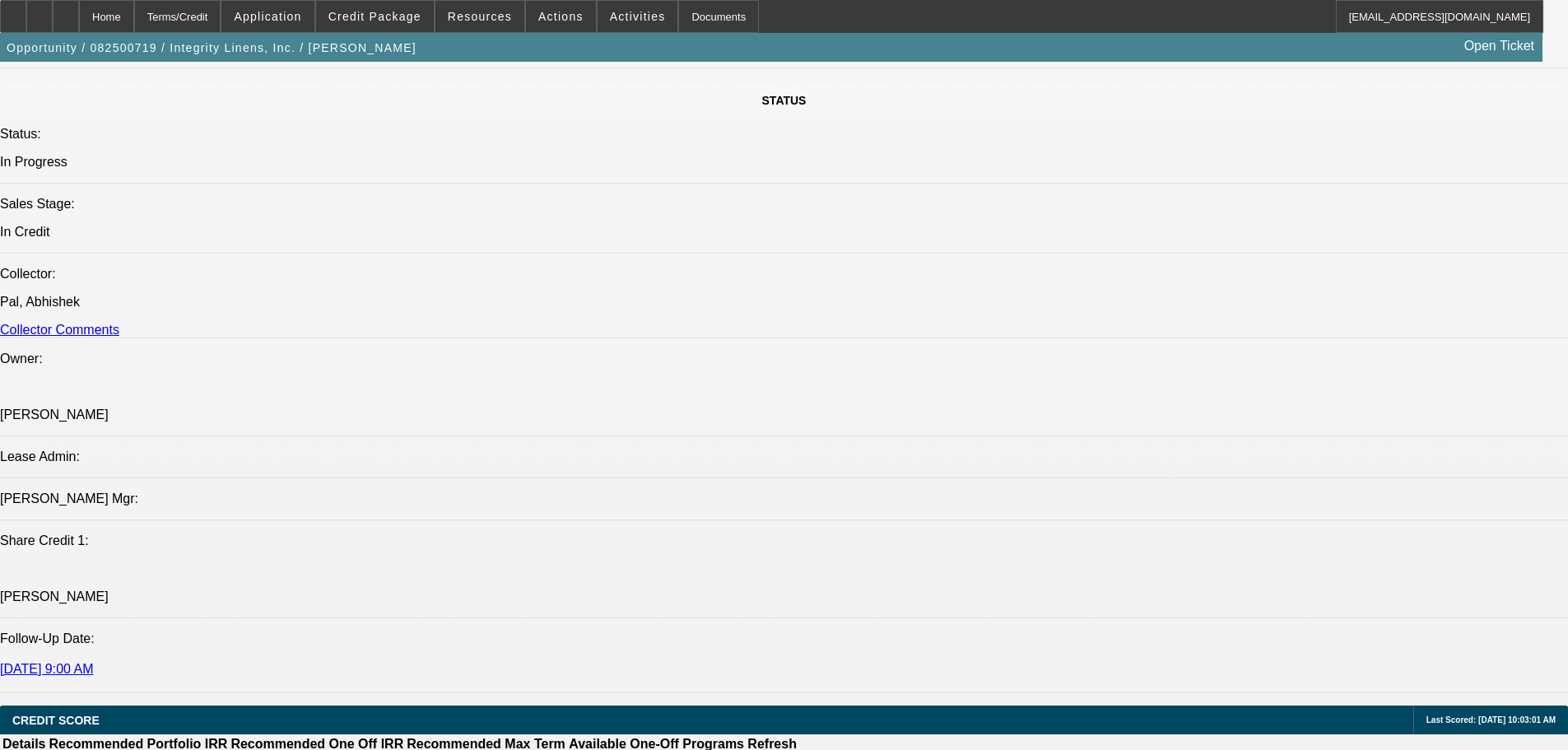
scroll to position [2552, 0]
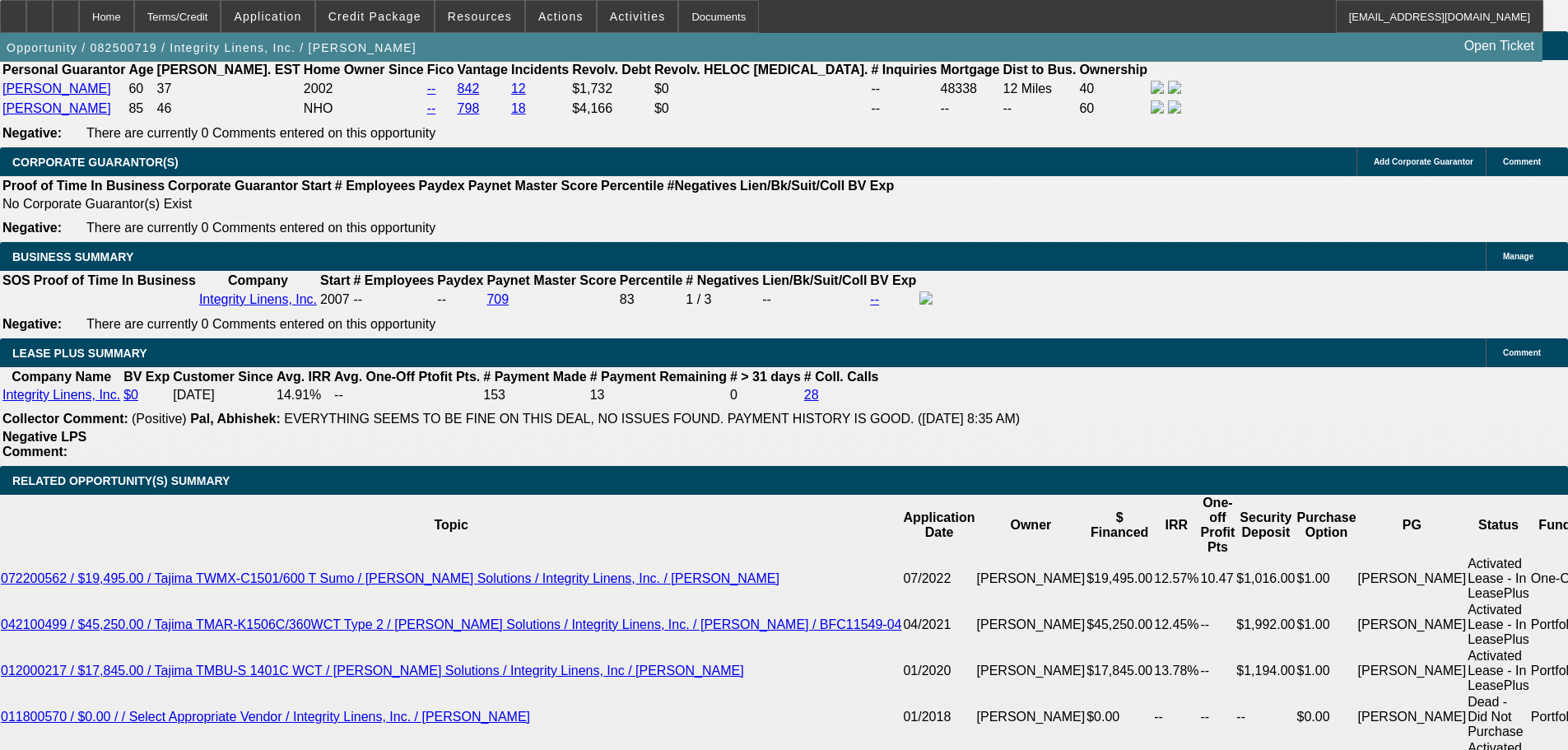
drag, startPoint x: 352, startPoint y: 440, endPoint x: 383, endPoint y: 443, distance: 31.1
type input "1"
type input "UNKNOWN"
type input "11"
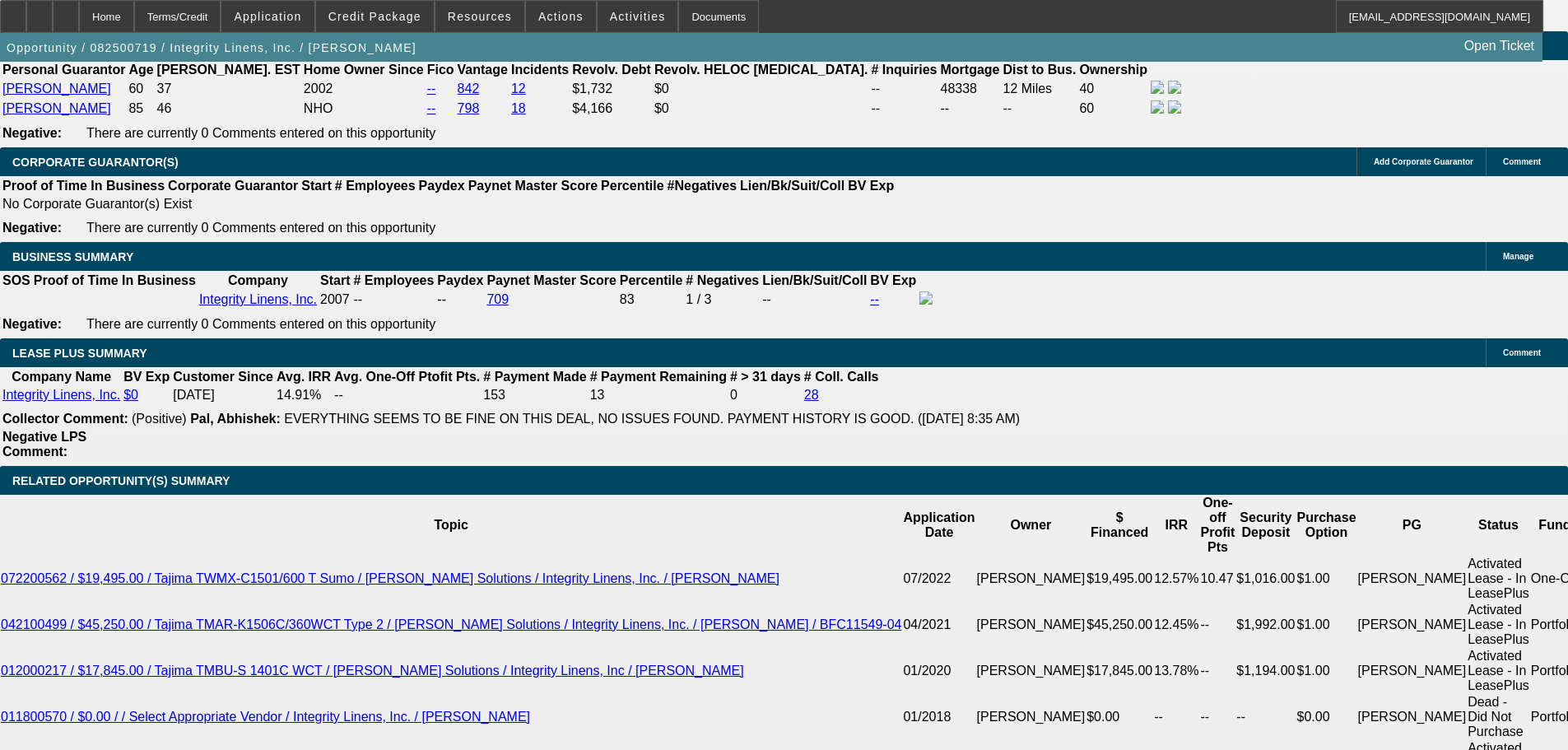
type input "$1,126.86"
type input "$2,253.72"
type input "$1,369.81"
type input "$2,739.62"
type input "11"
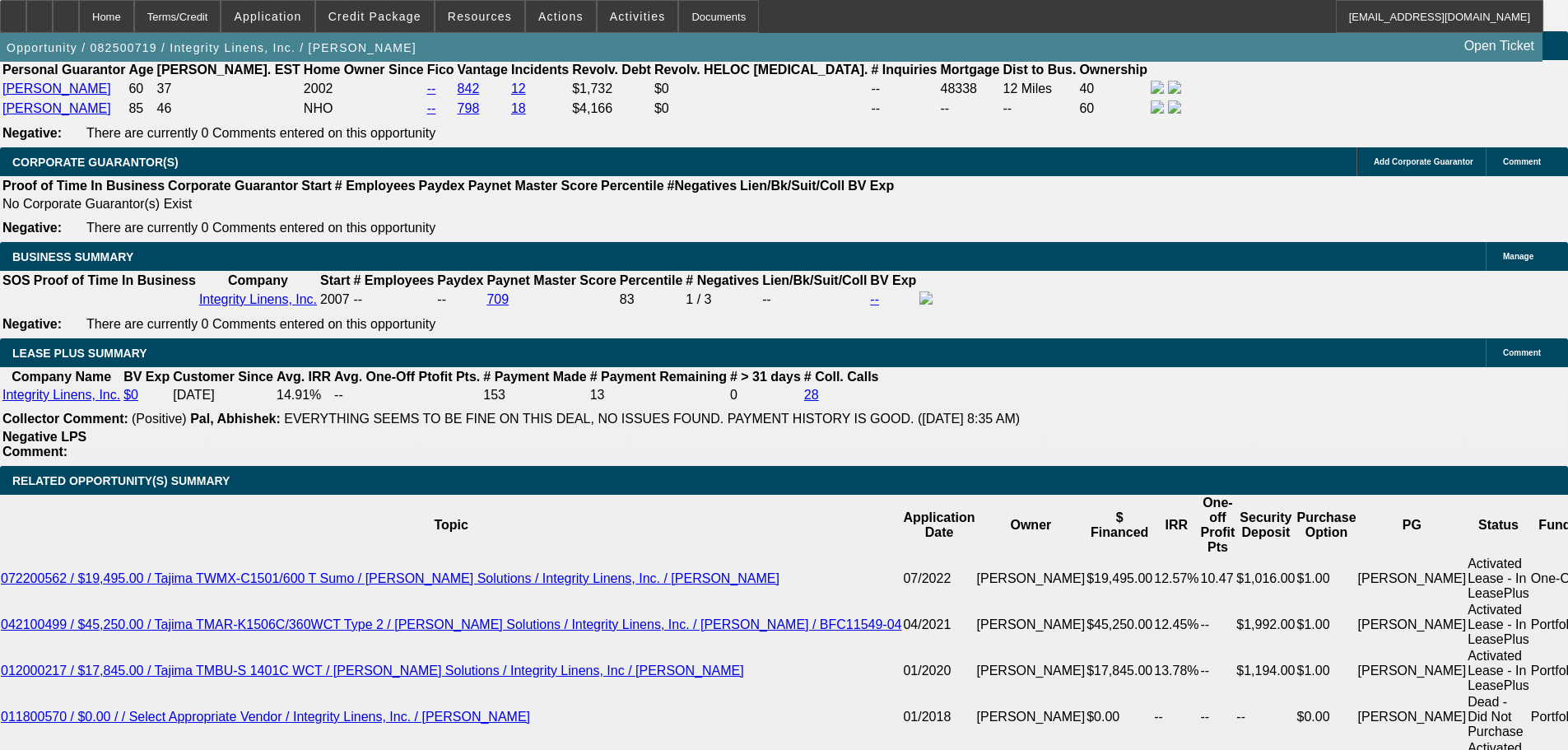
type input "$2,739.62"
drag, startPoint x: 563, startPoint y: 441, endPoint x: 662, endPoint y: 451, distance: 99.5
type input "UNKNOWN"
type input "11."
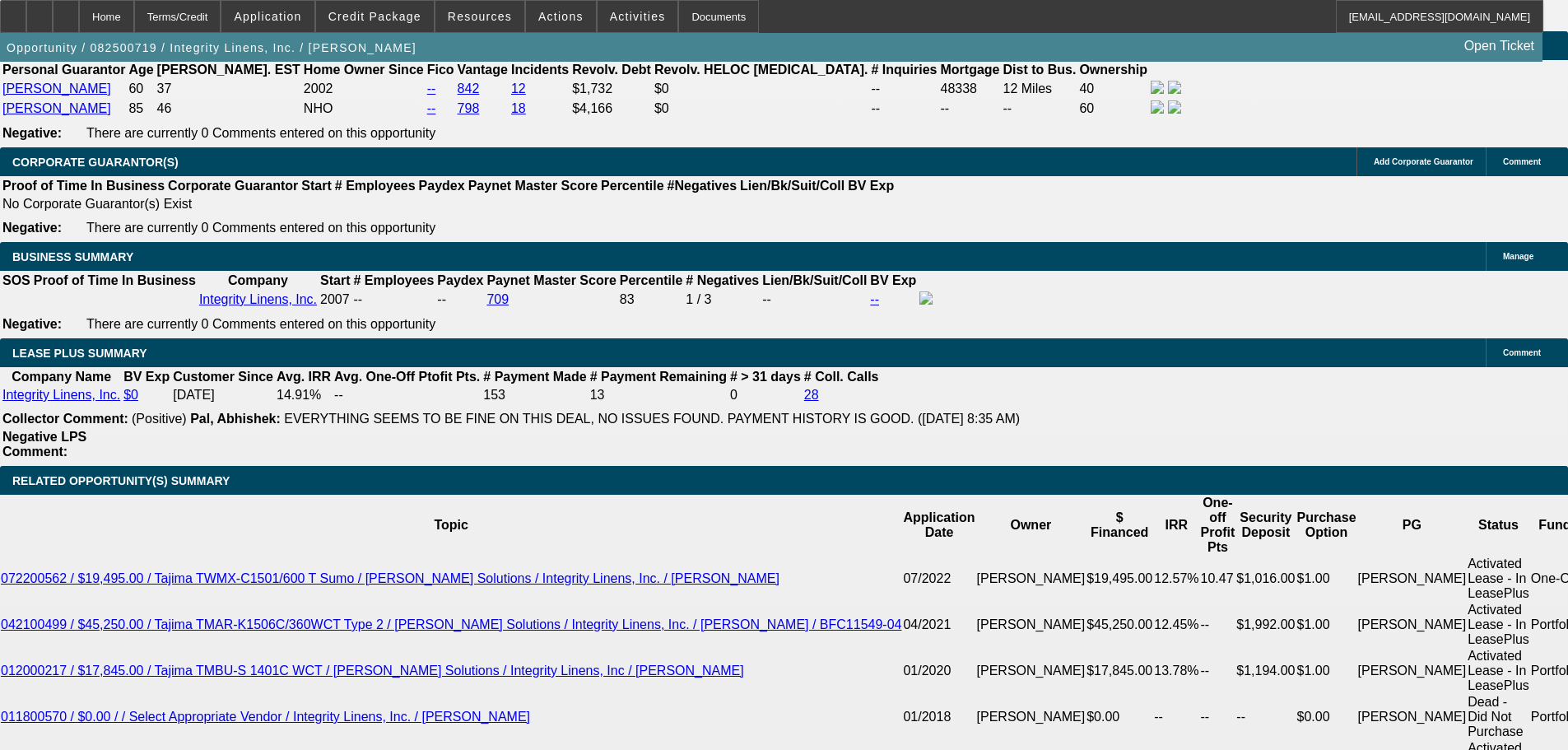
type input "$1,811.94"
type input "$905.97"
type input "11.2"
type input "2304.70"
type input "$1,152.35"
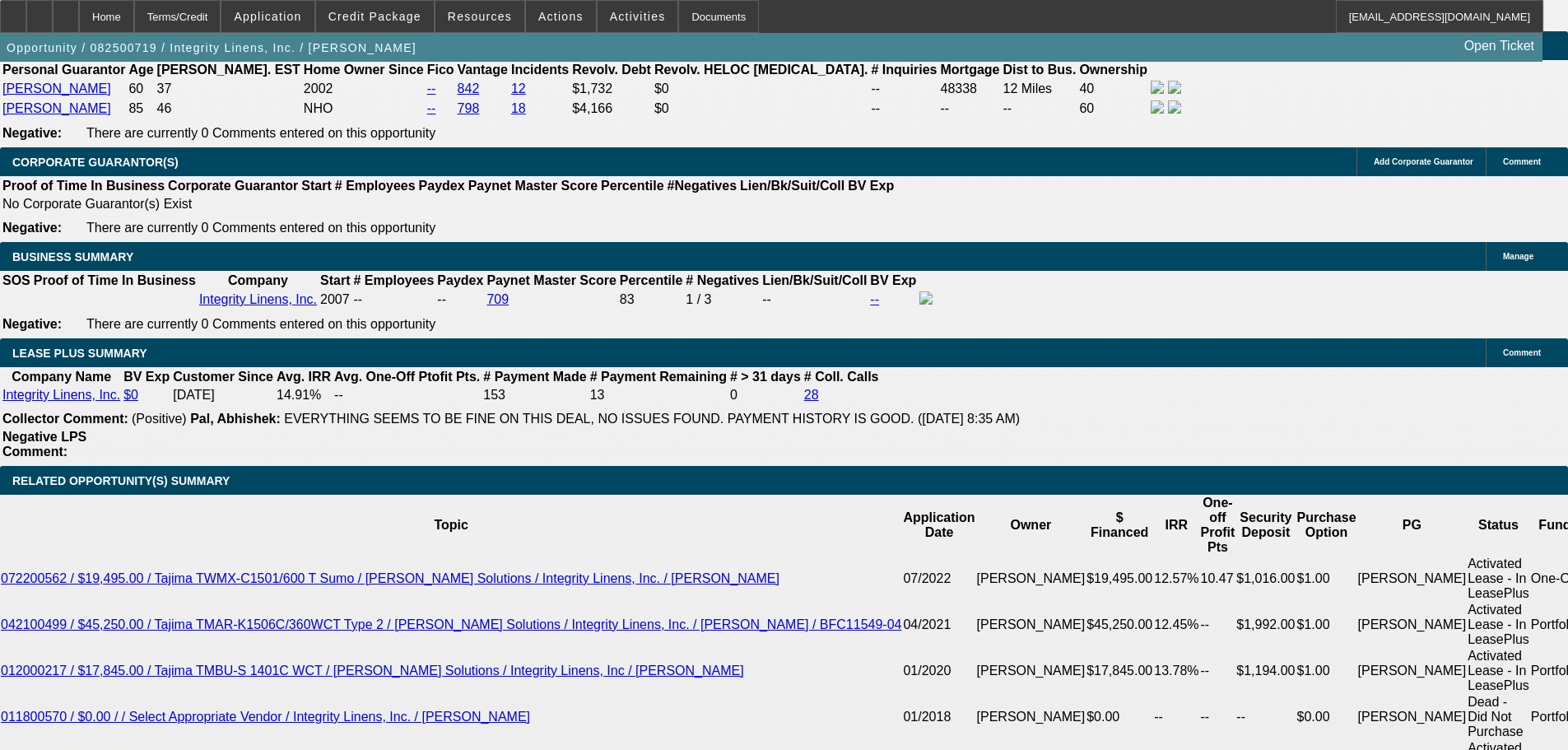
type input "$2,315.28"
type input "$1,157.64"
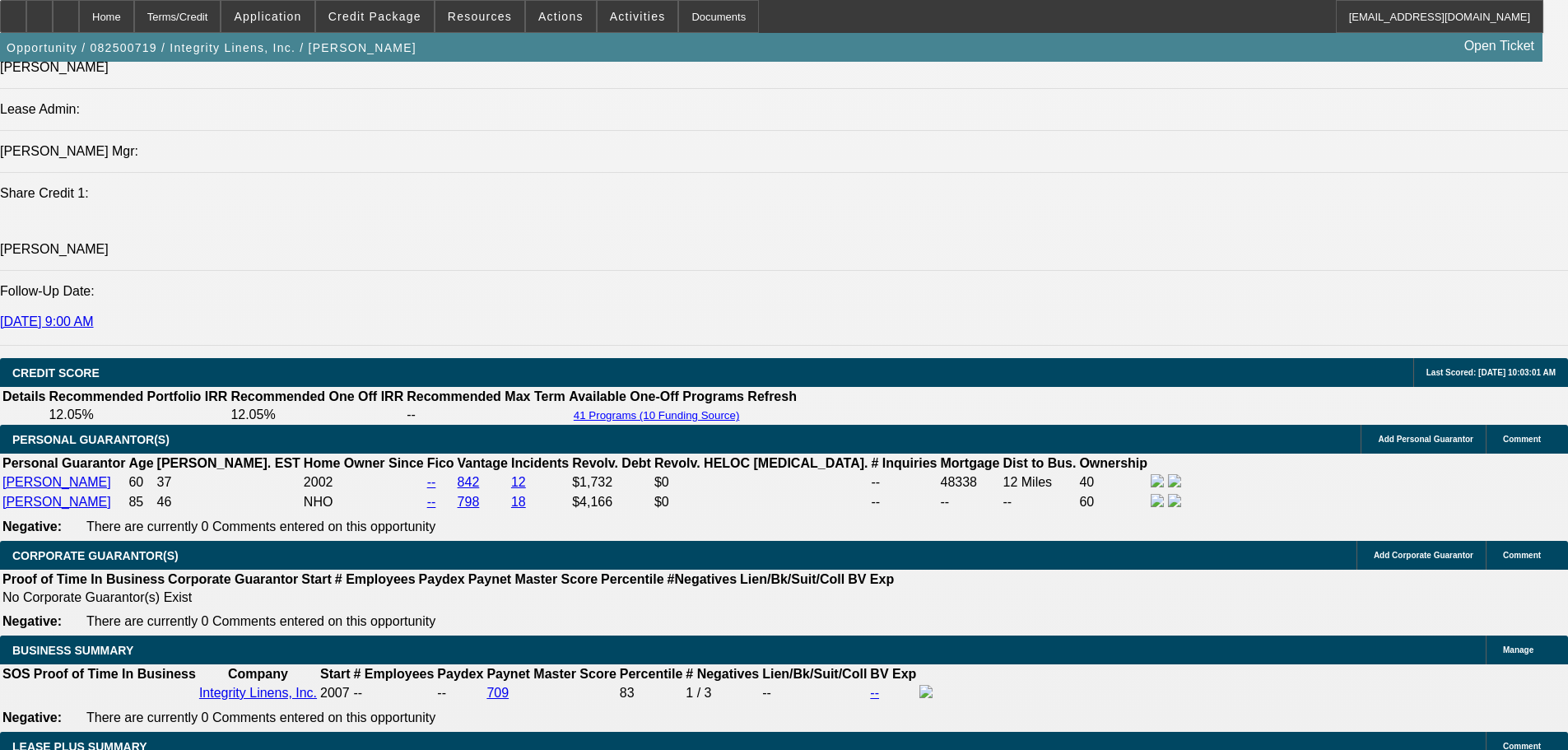
scroll to position [2140, 0]
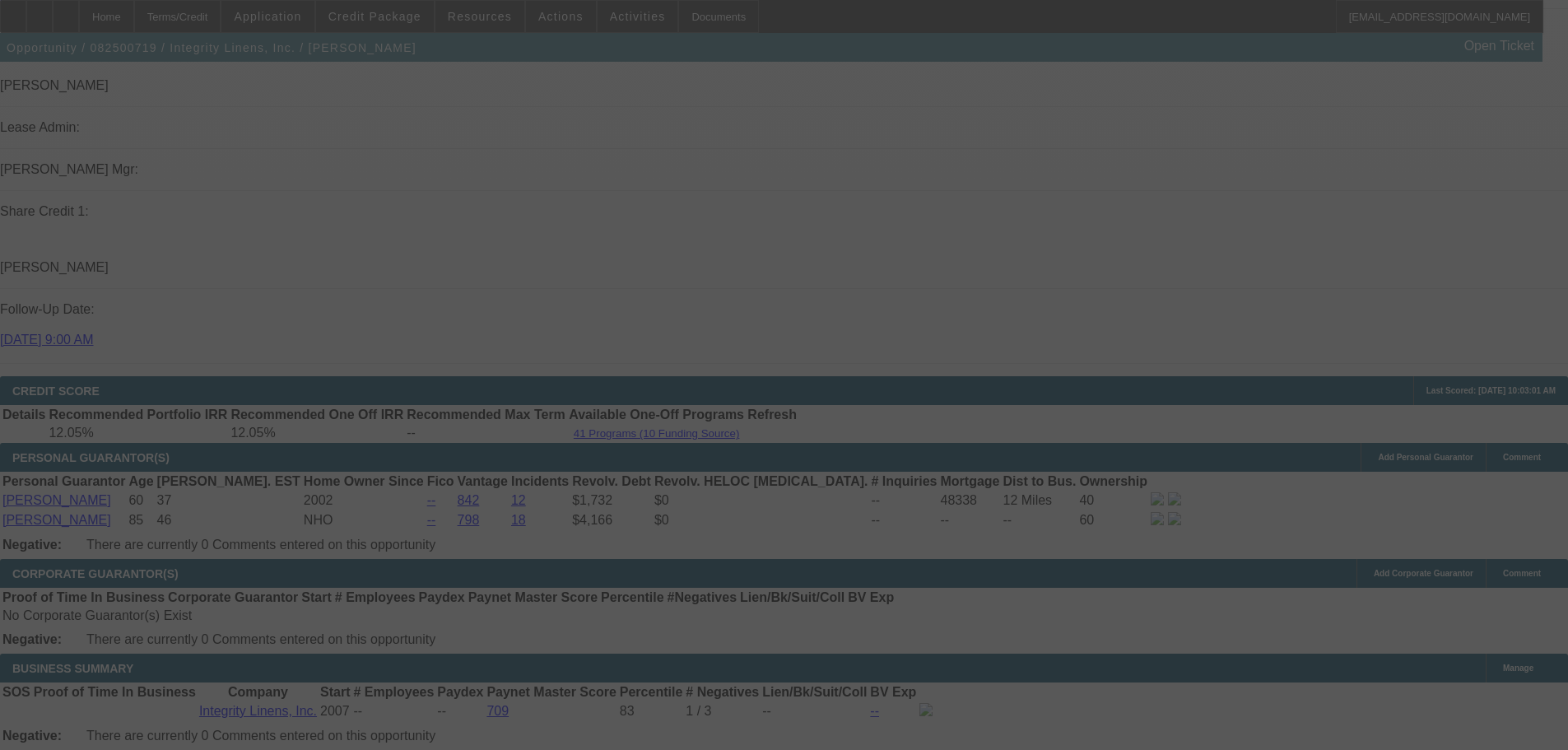
select select "0"
select select "2"
select select "0"
select select "2"
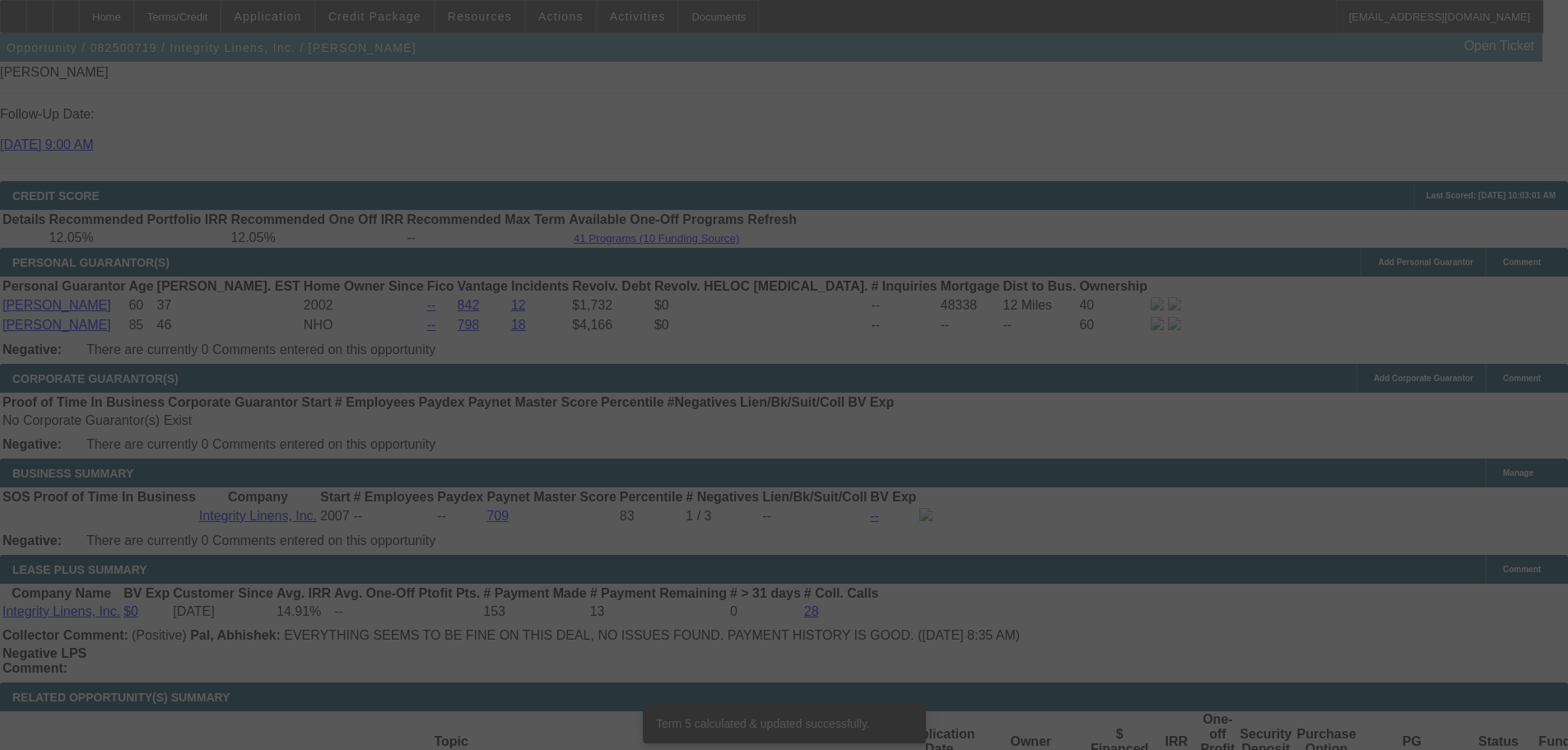
scroll to position [2634, 0]
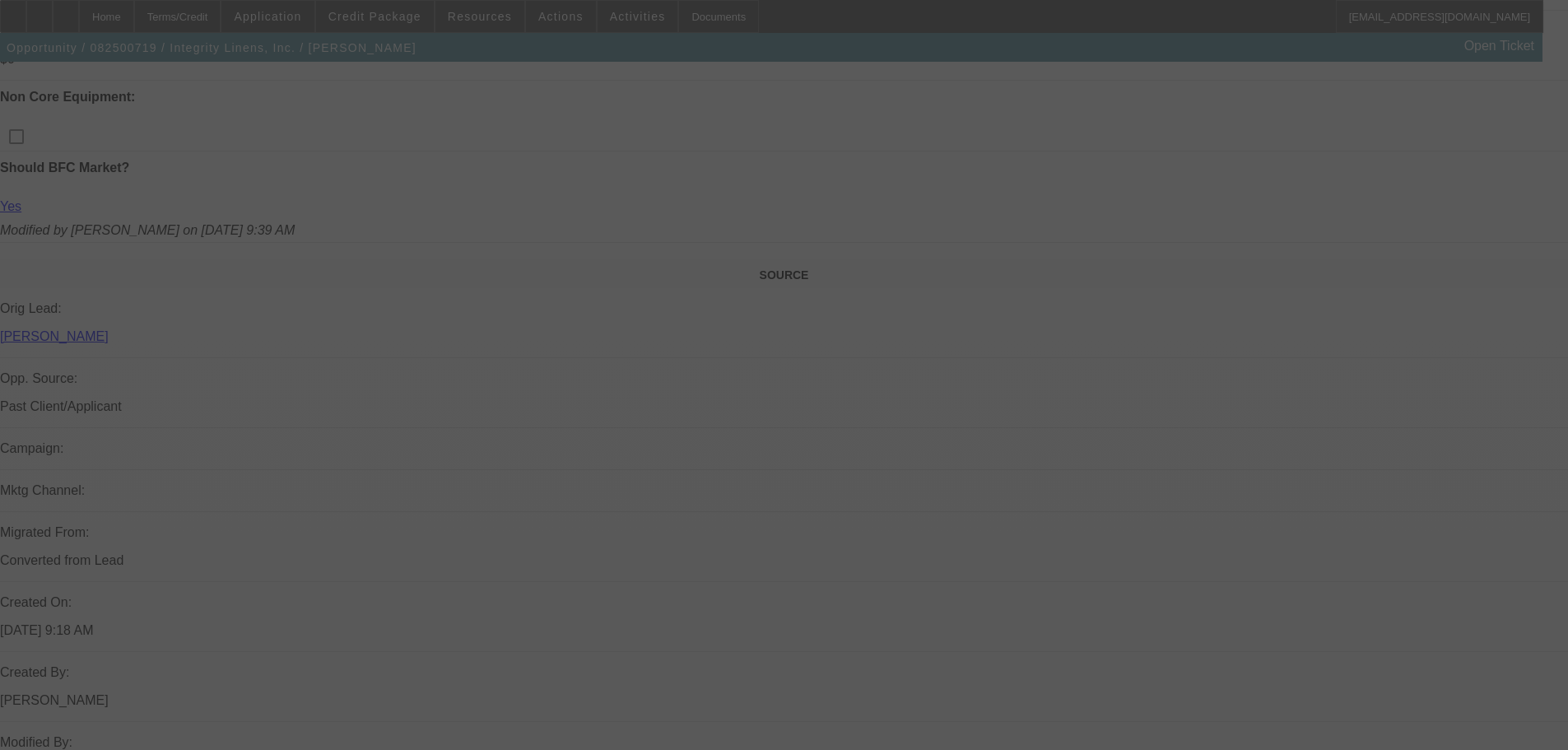
select select "0"
select select "2"
select select "0"
select select "2"
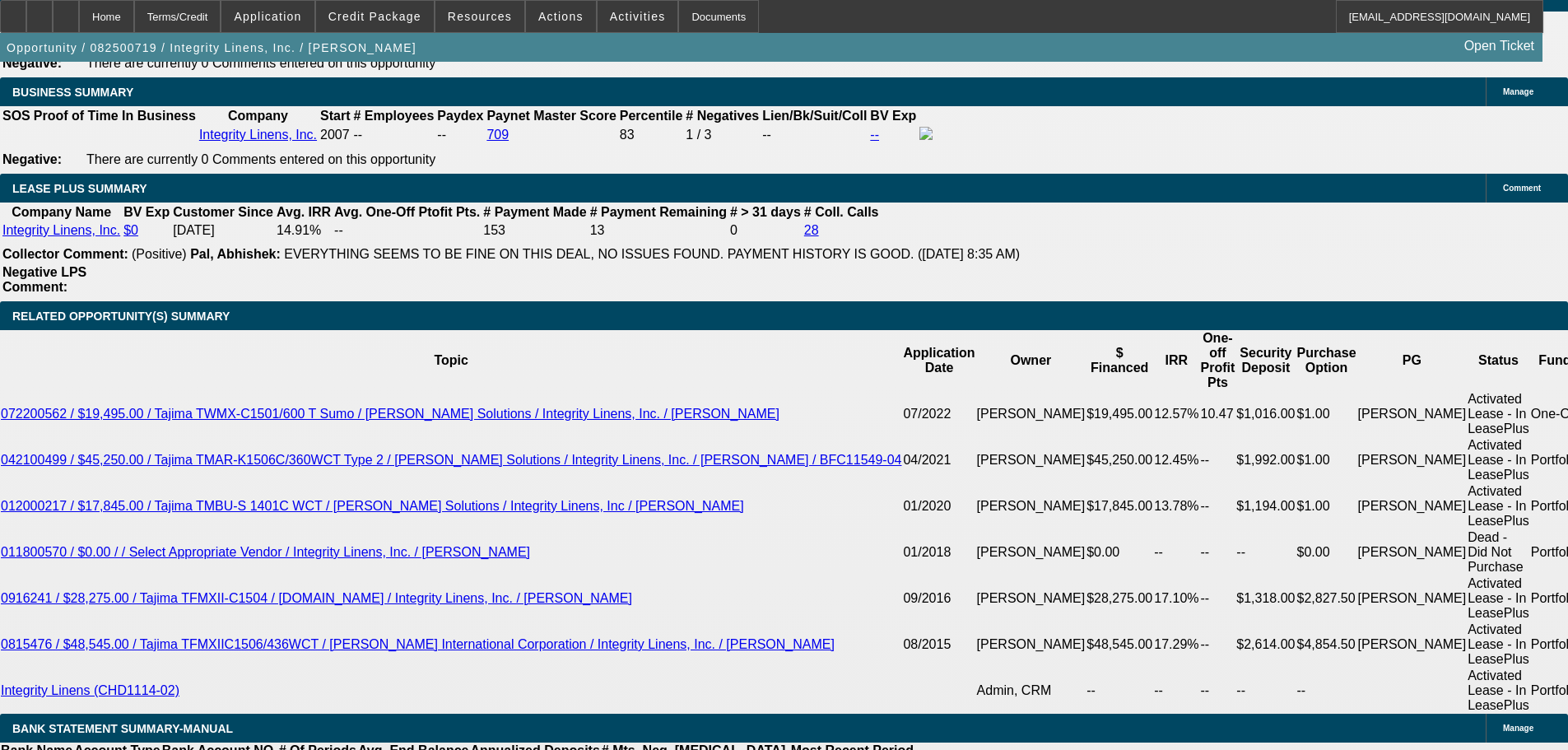
scroll to position [3082, 0]
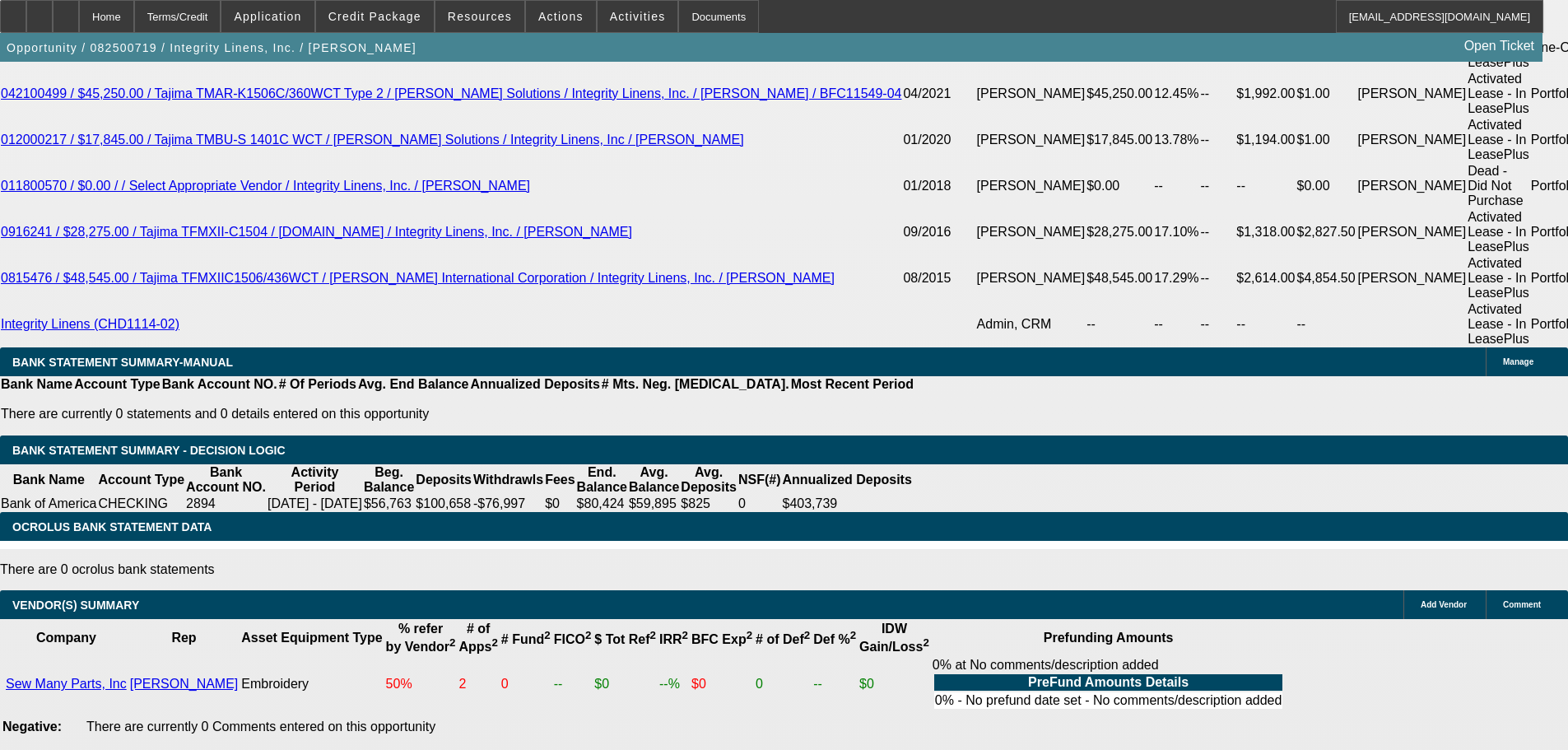
select select "3"
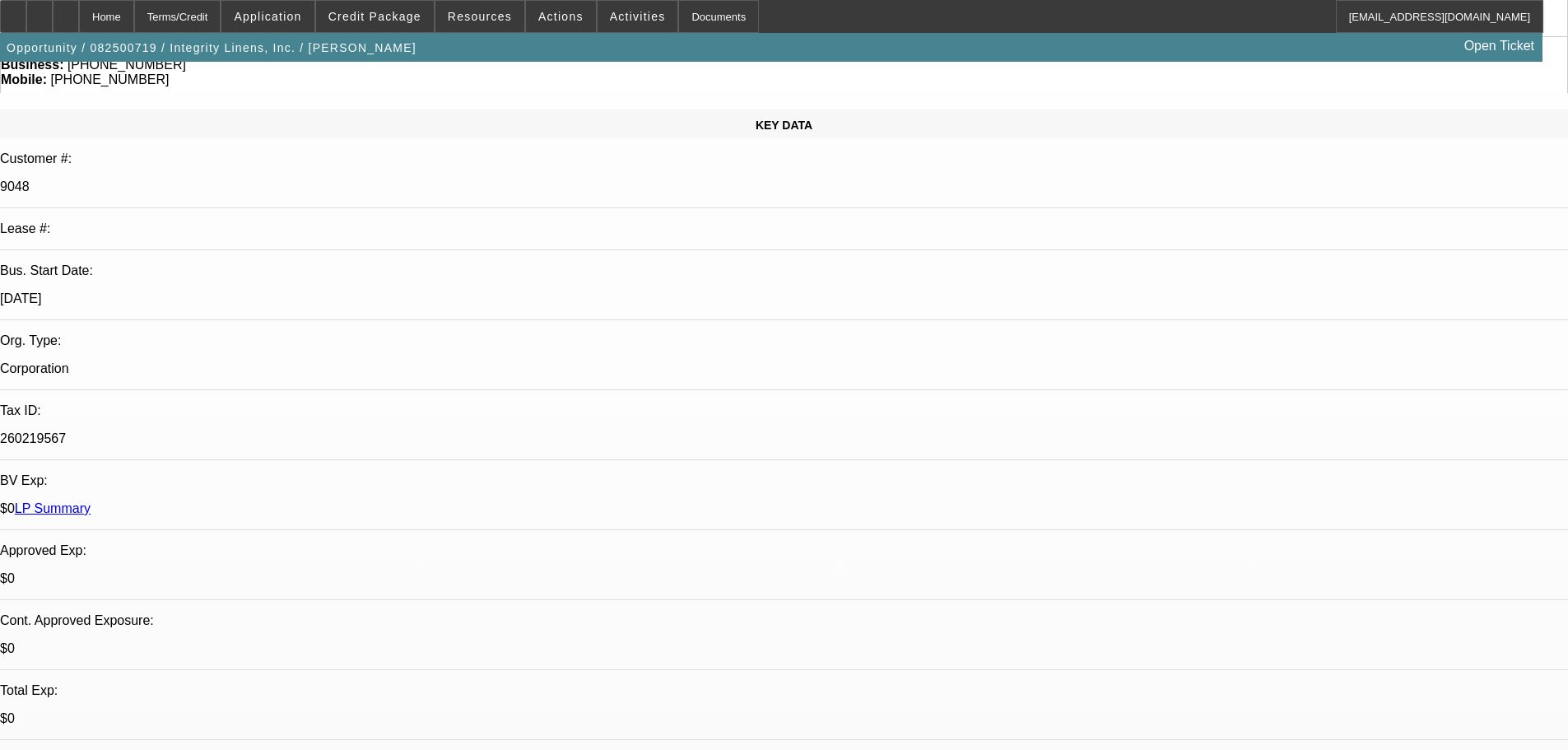
scroll to position [165, 0]
type textarea "GOOD LUCK"
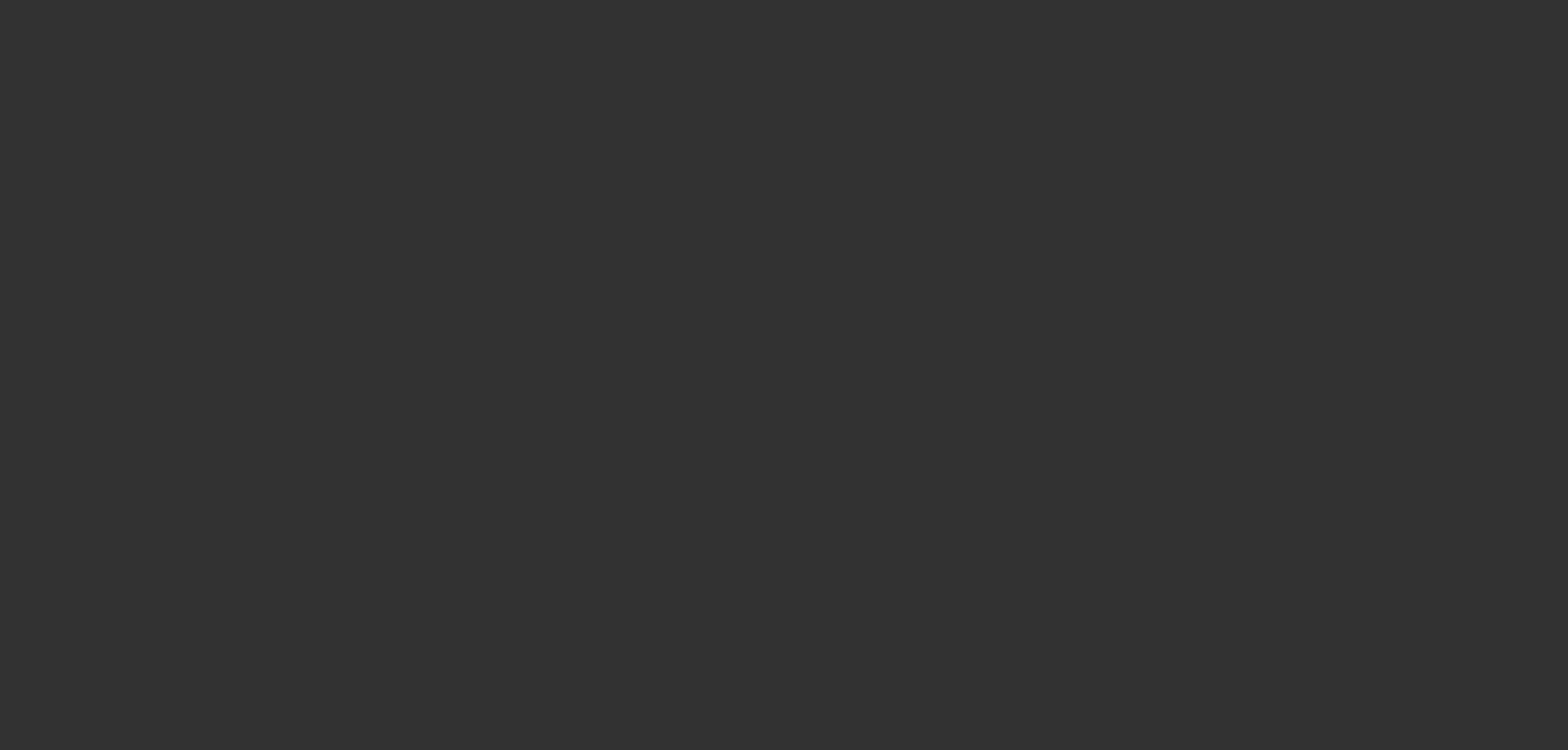
scroll to position [0, 0]
select select "0"
select select "2"
select select "0"
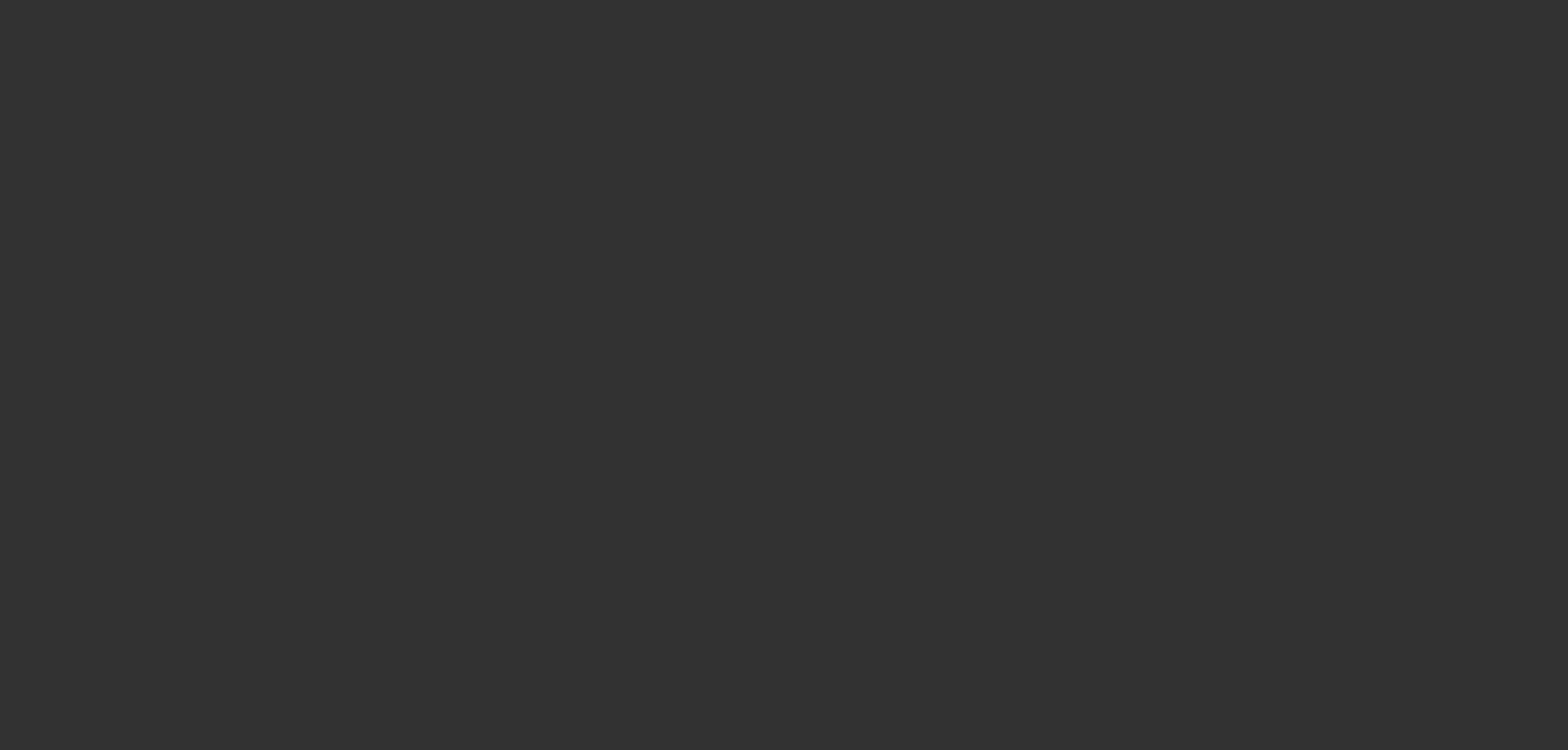
select select "2"
select select "0"
select select "2"
select select "0"
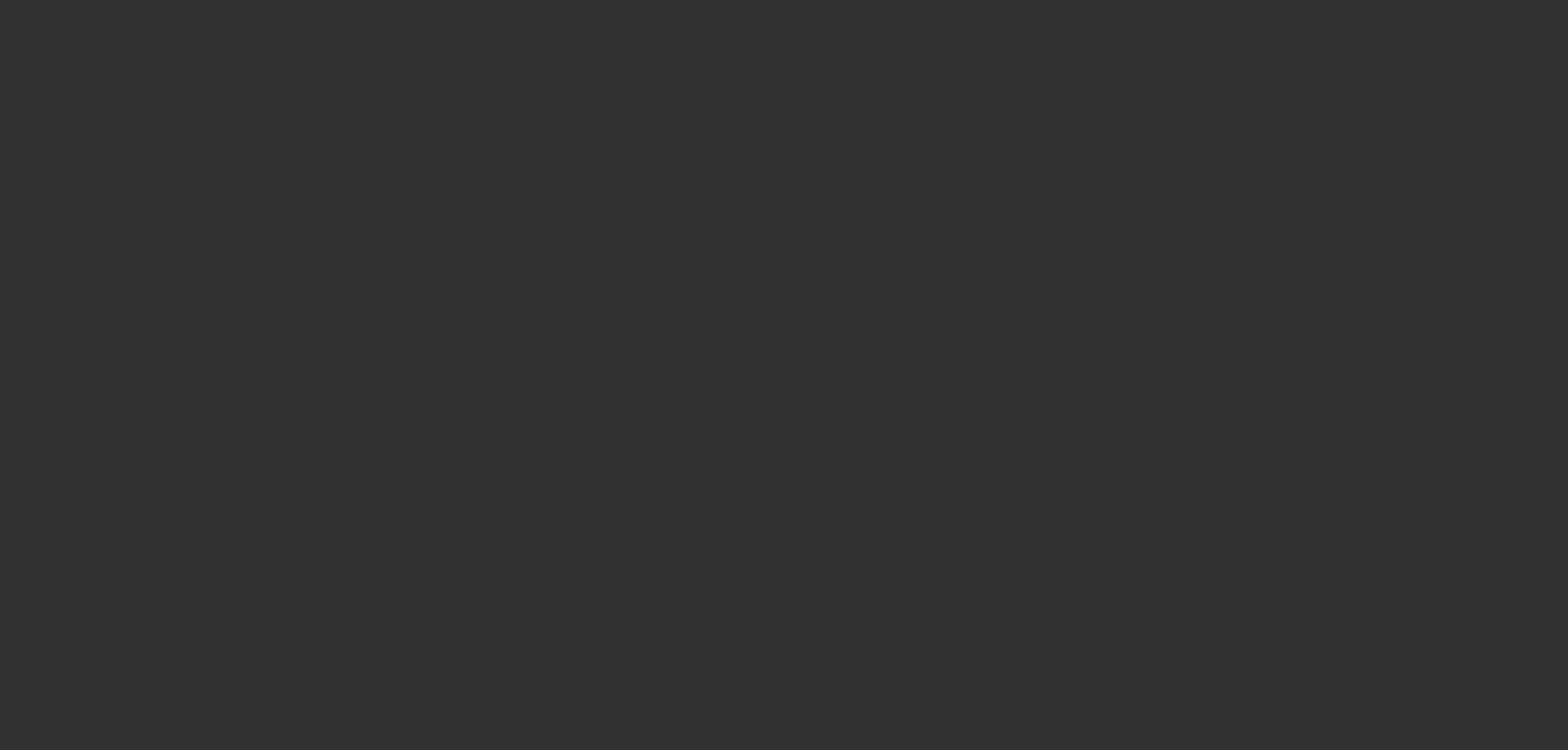
select select "2"
select select "0"
select select "2"
select select "0"
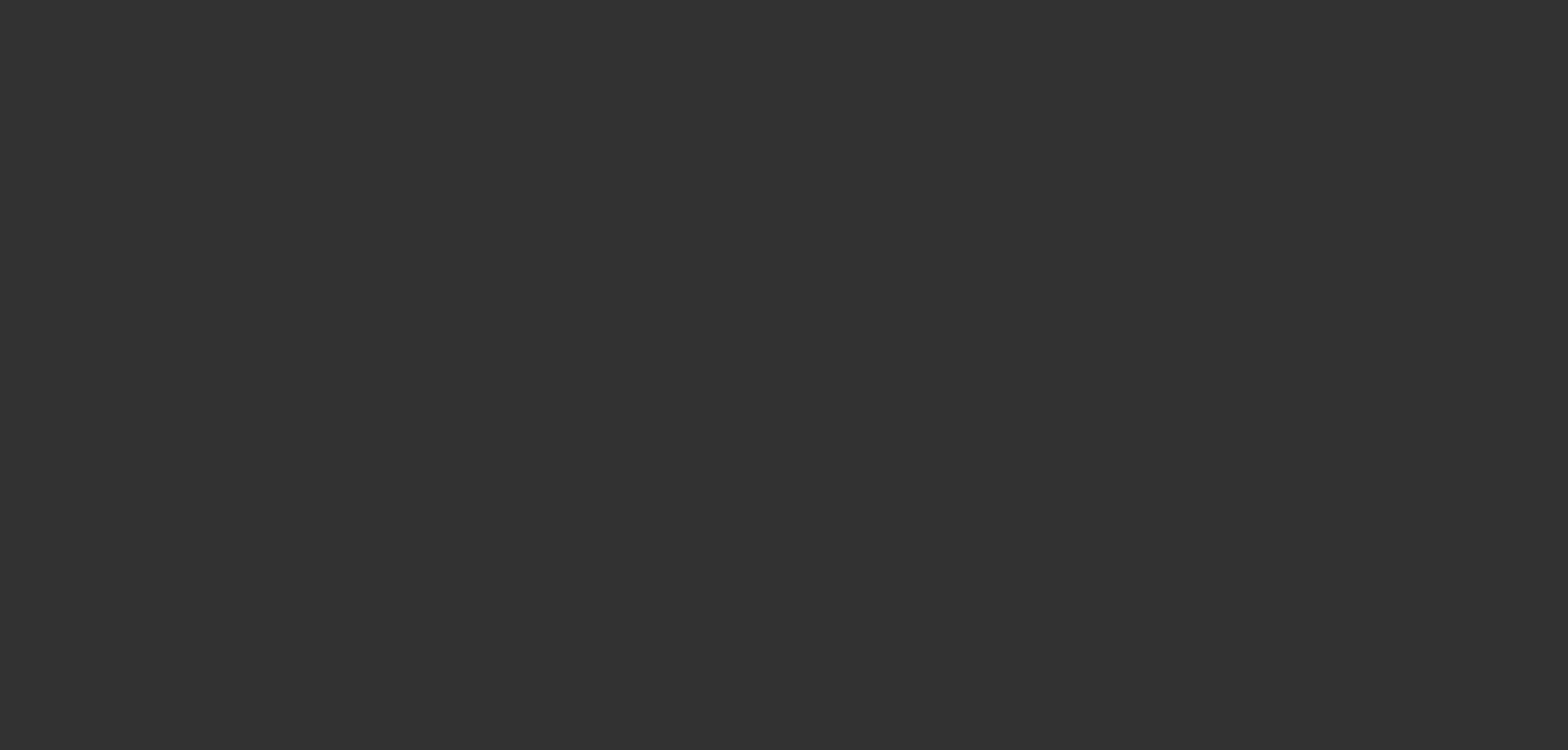
select select "2"
select select "0"
select select "2"
select select "0"
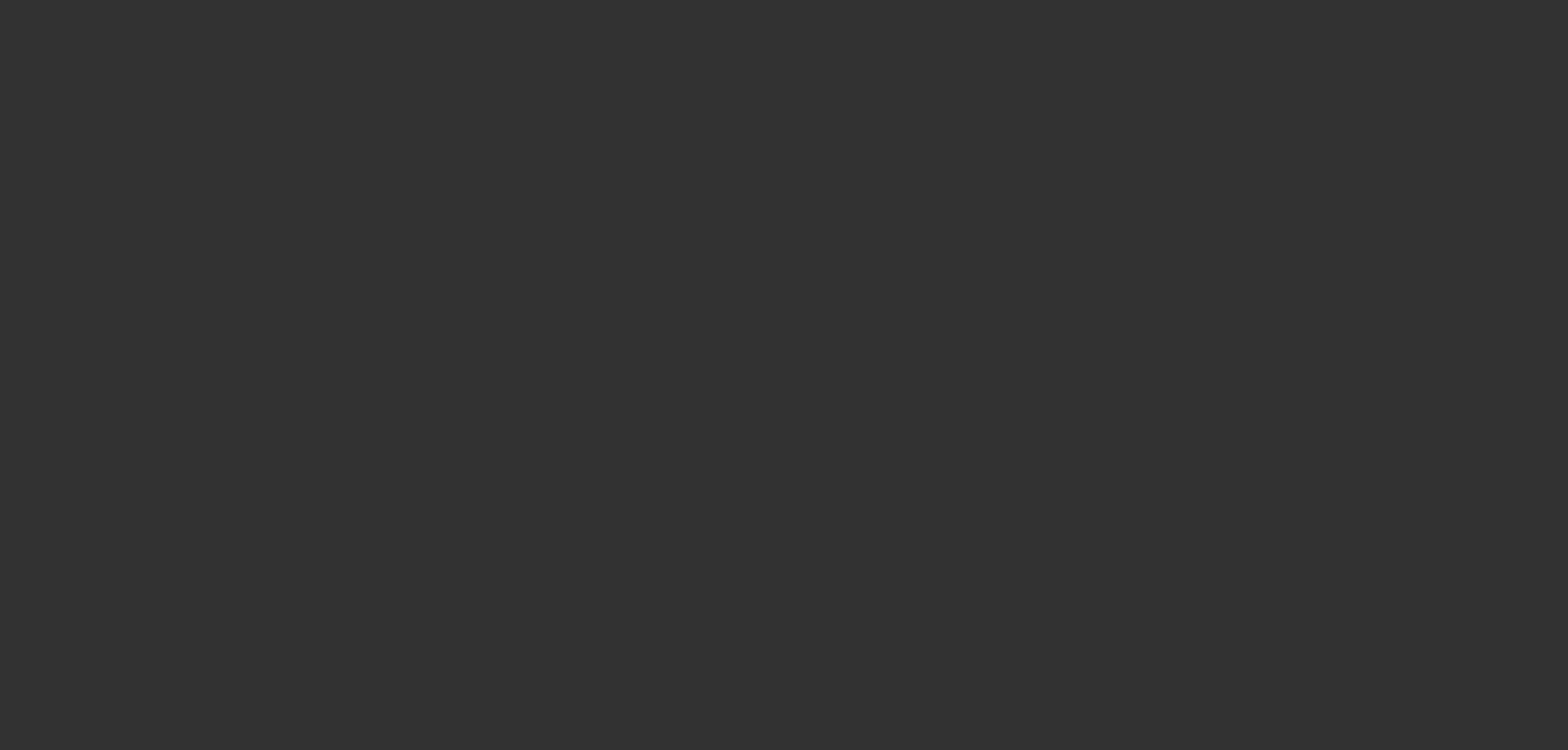
select select "2"
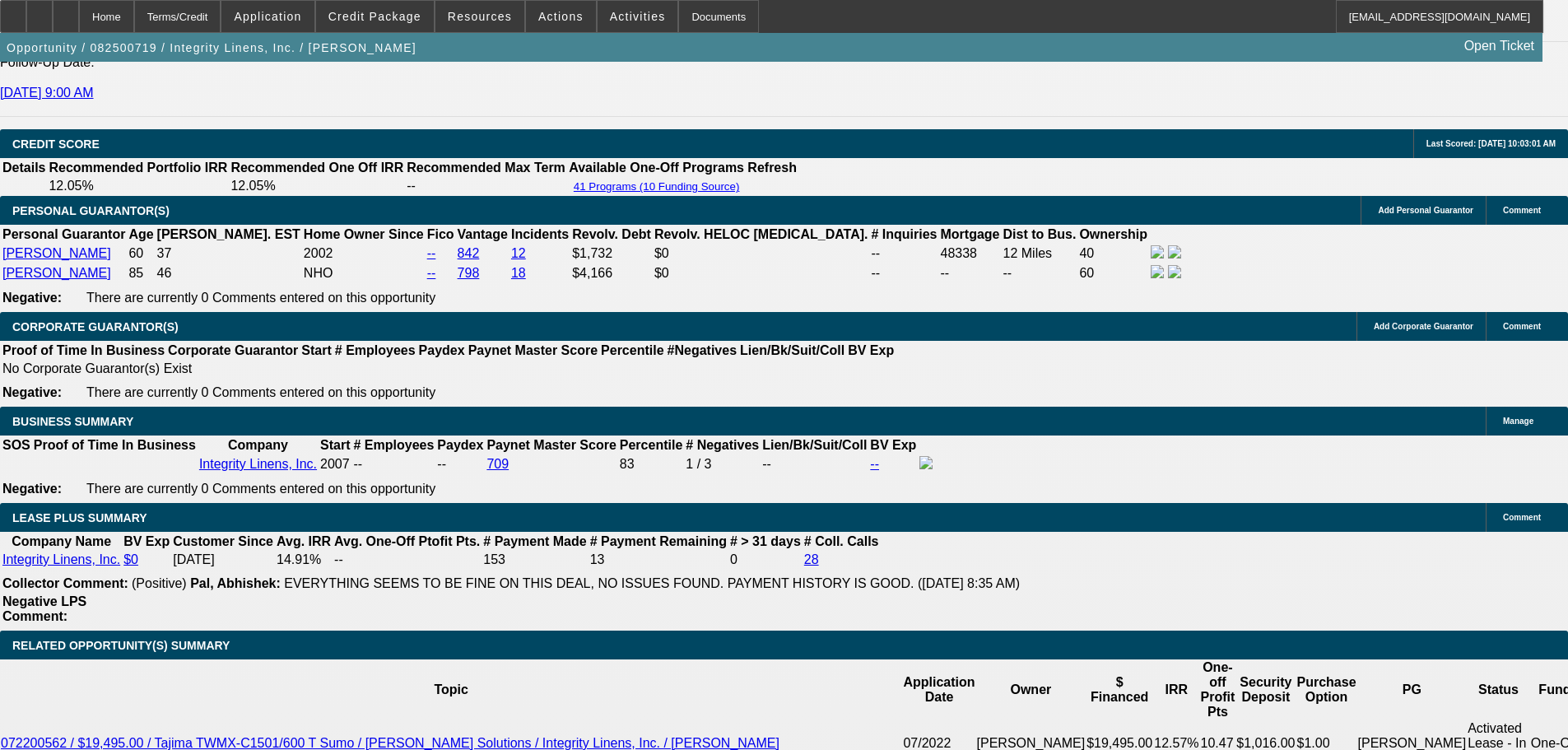
scroll to position [2881, 0]
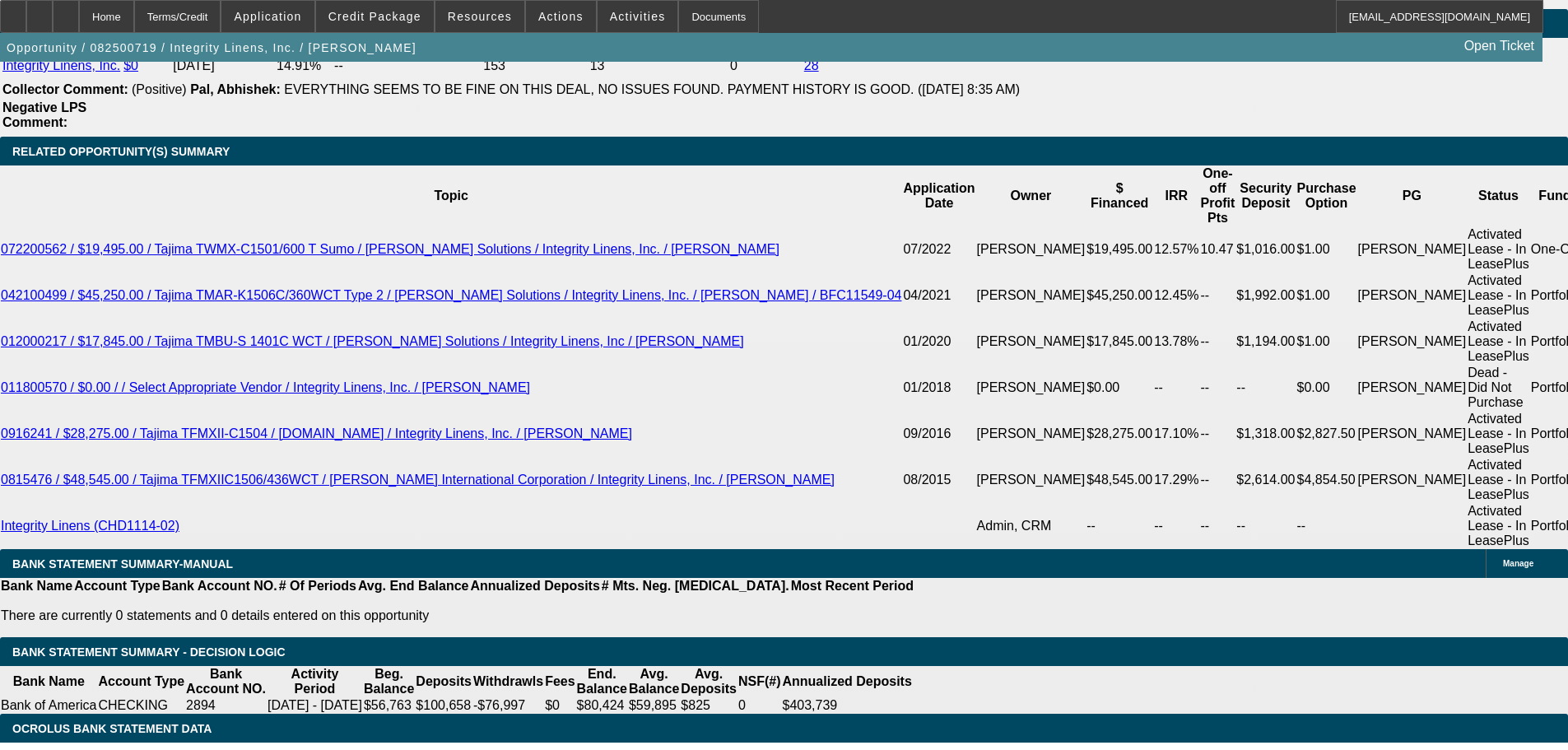
select select "3"
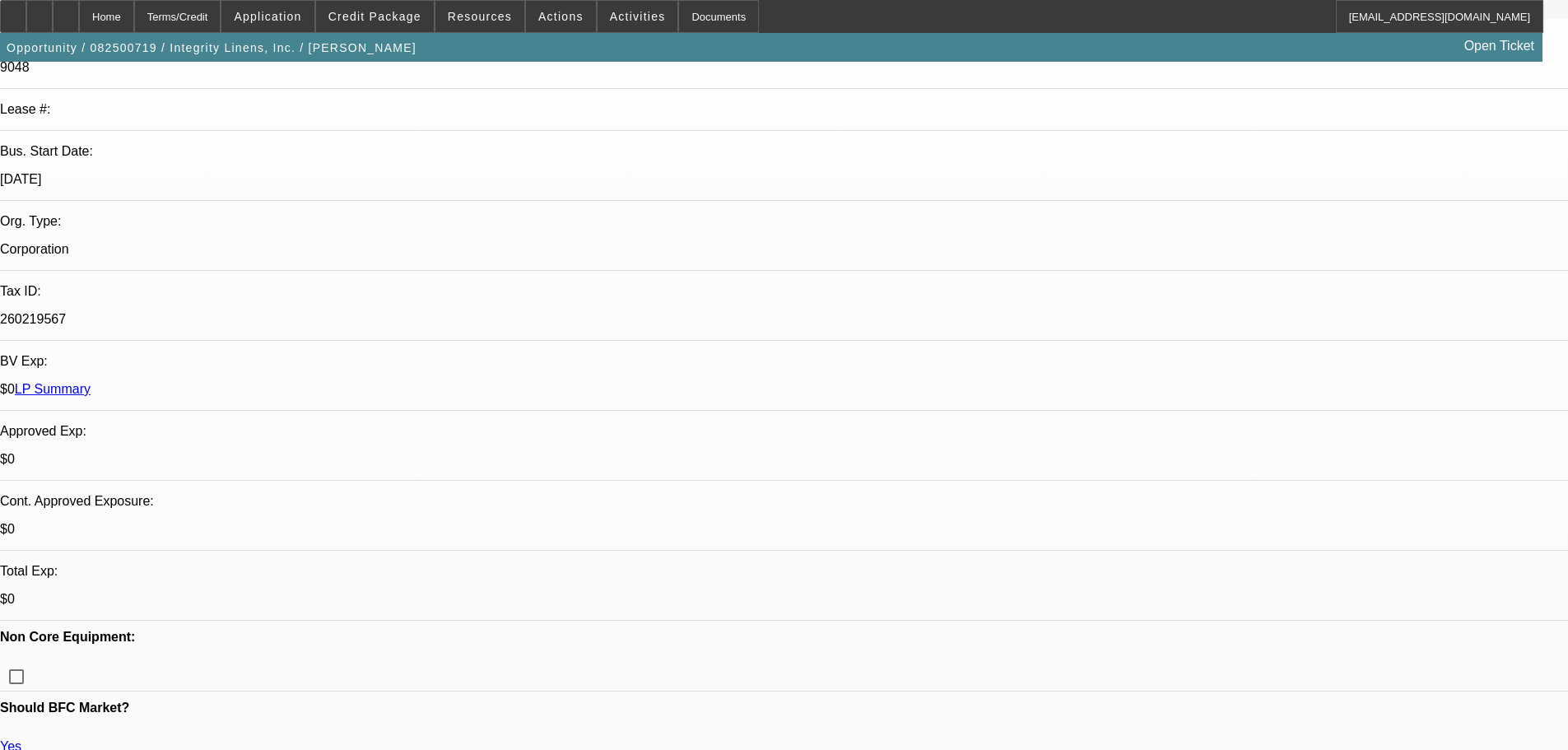
scroll to position [329, 0]
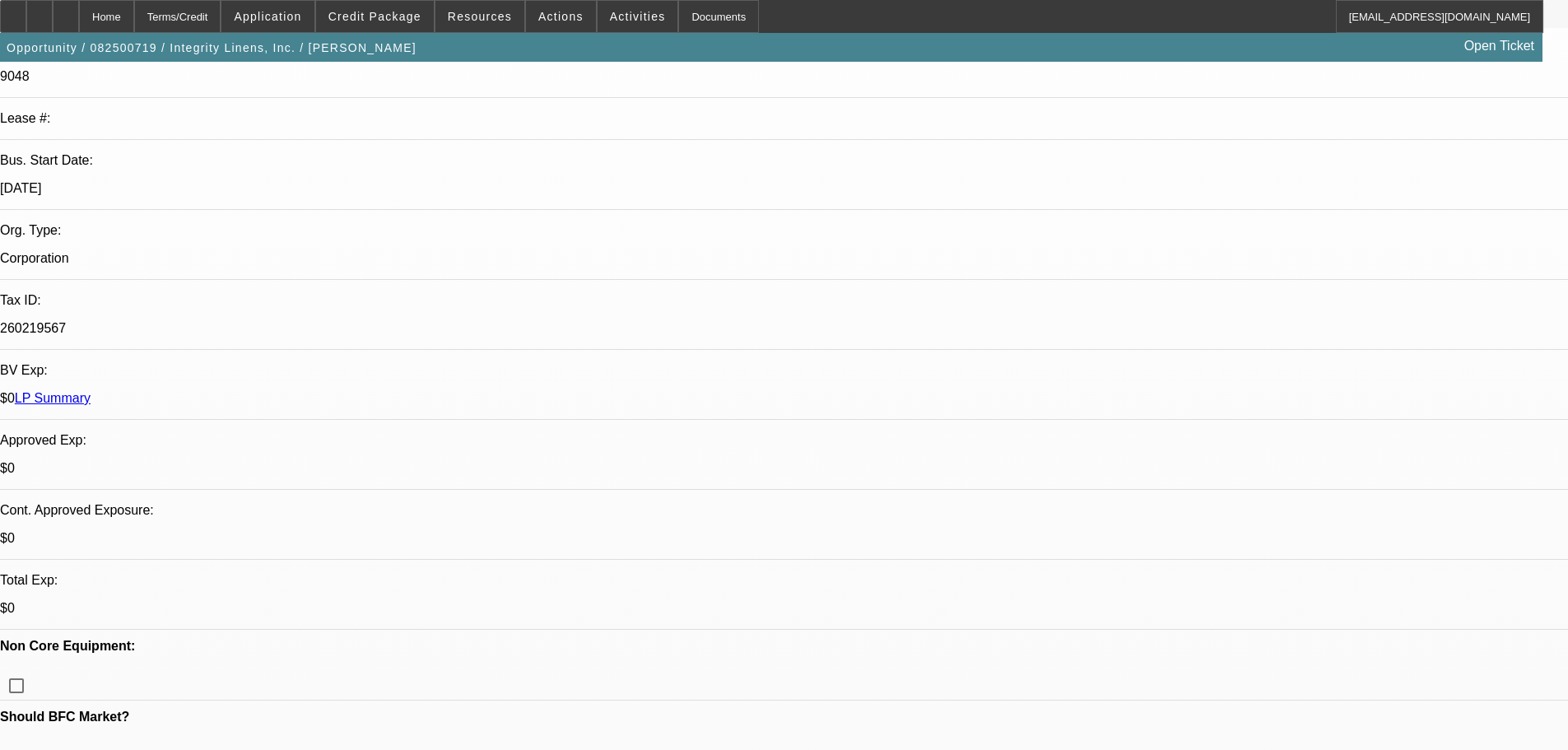
scroll to position [494, 0]
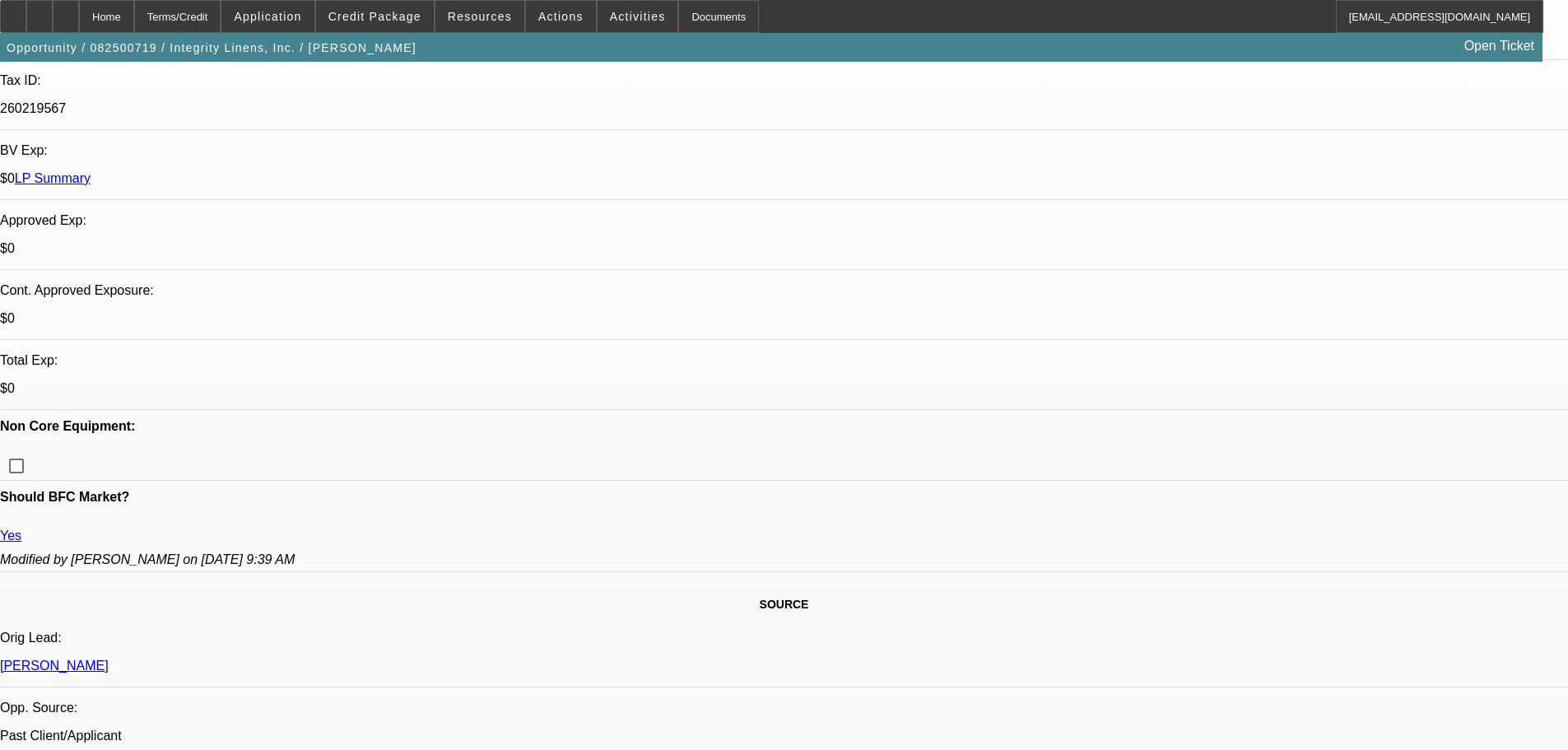
type textarea "HERES THE 48 MONTH APPROVAL"
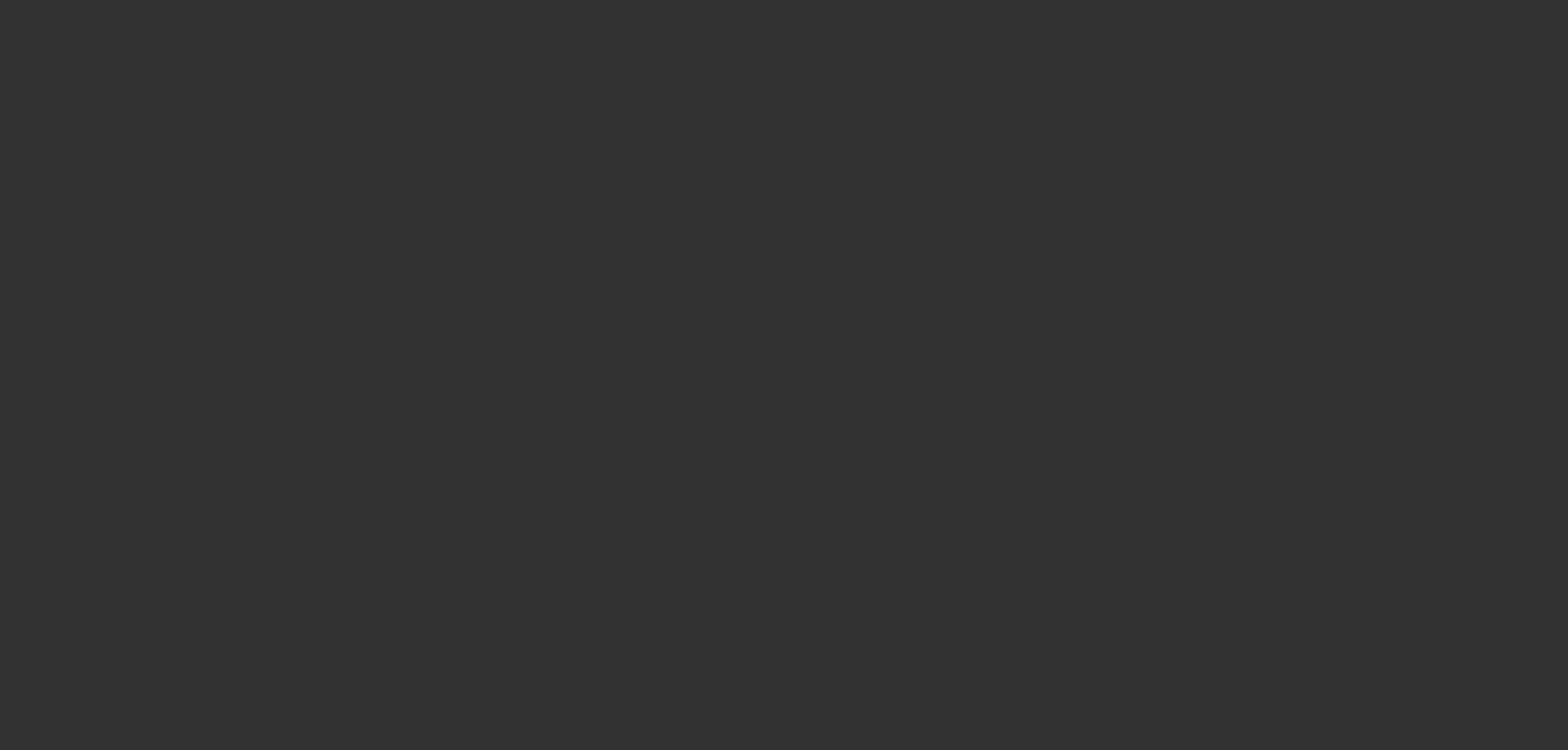
scroll to position [0, 0]
select select "0"
select select "2"
select select "0"
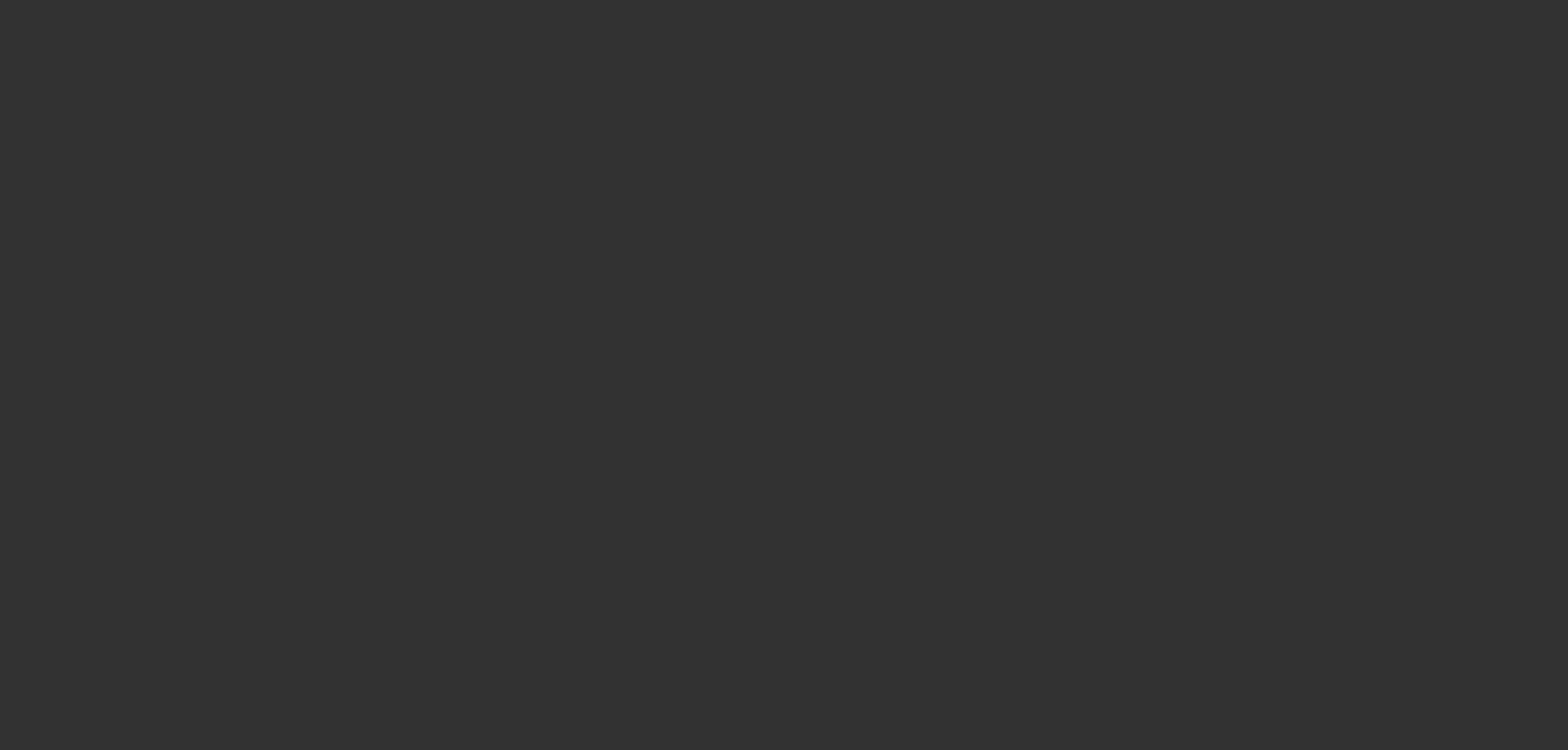
select select "2"
select select "0"
select select "2"
select select "0"
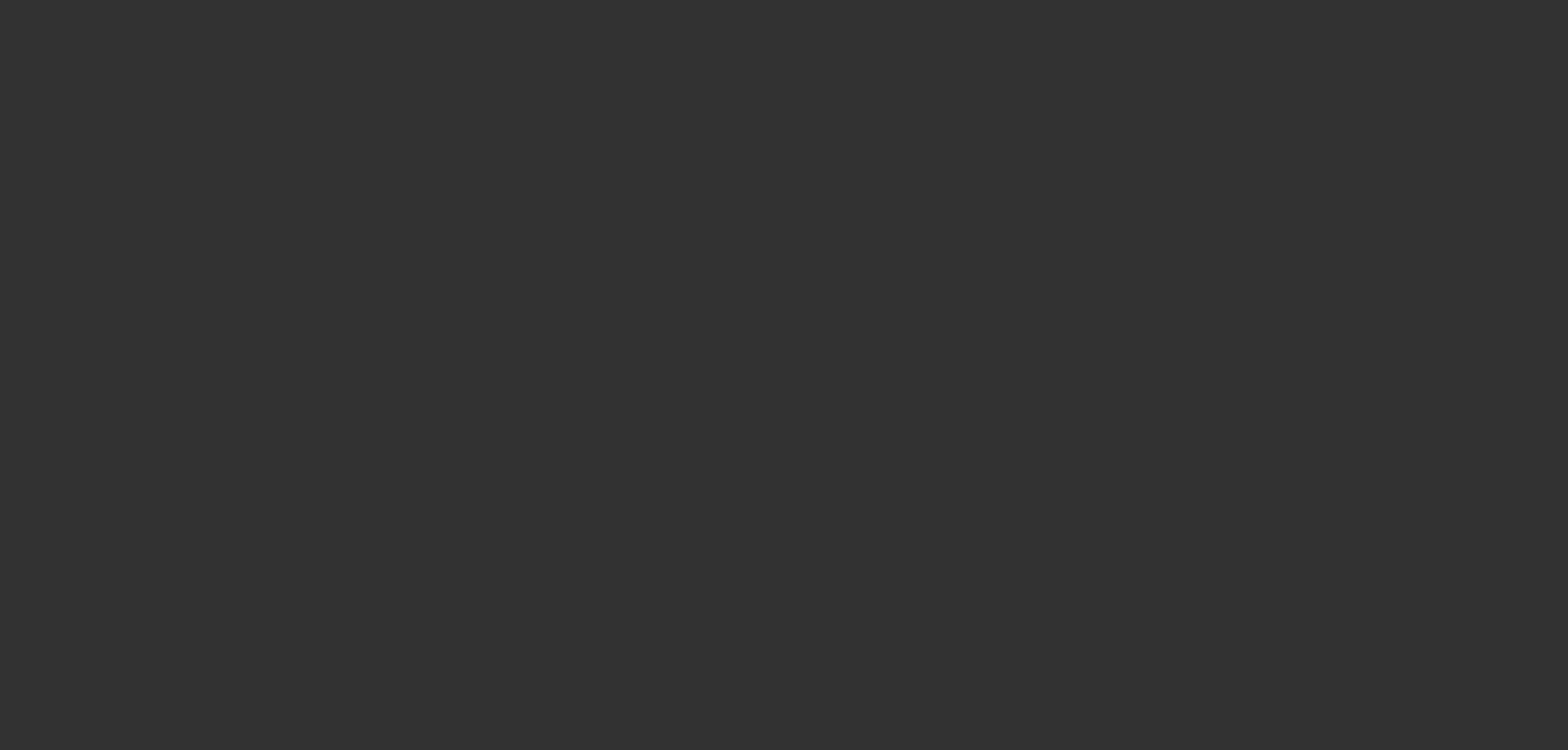
select select "2"
select select "0"
select select "2"
select select "0"
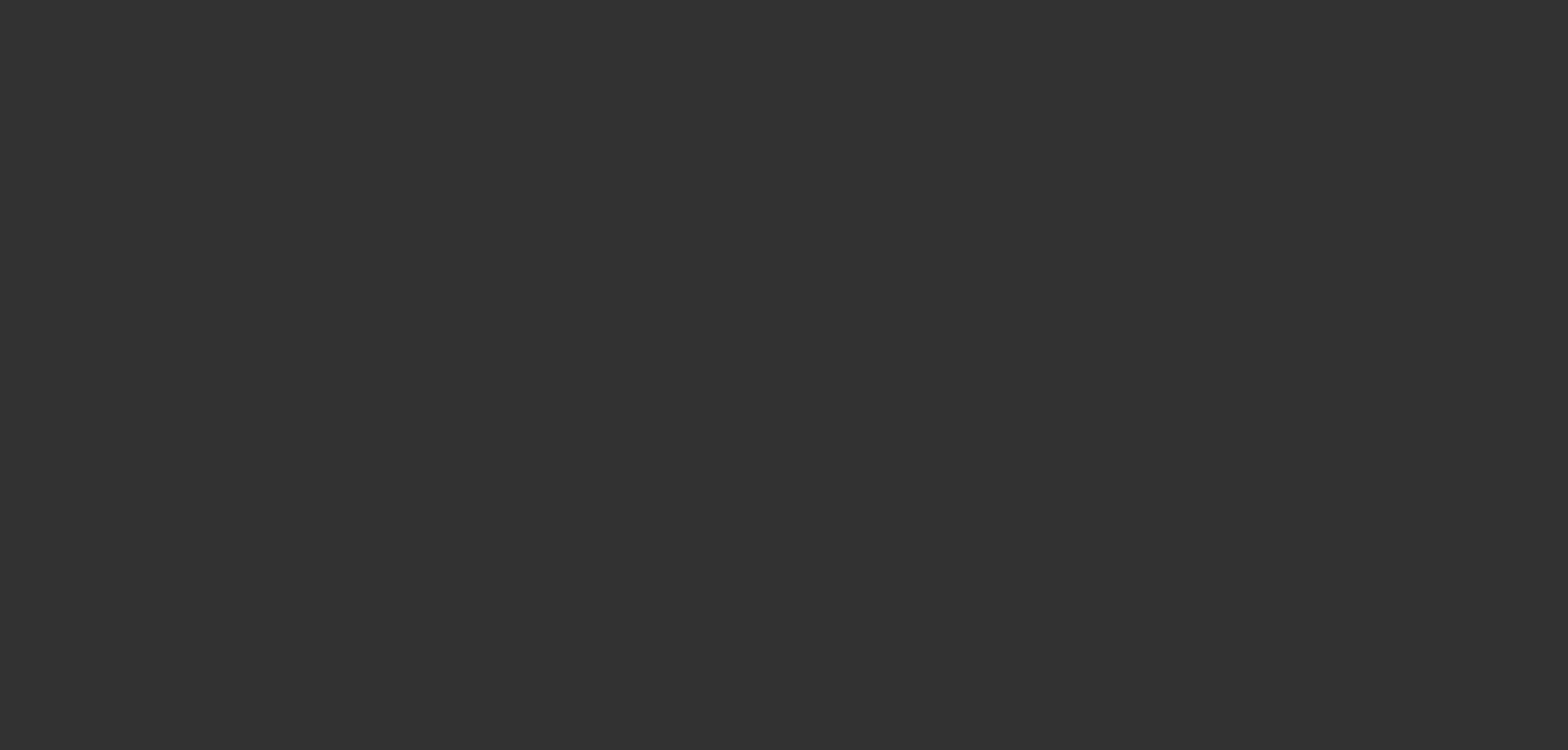
select select "2"
select select "0"
select select "2"
select select "0"
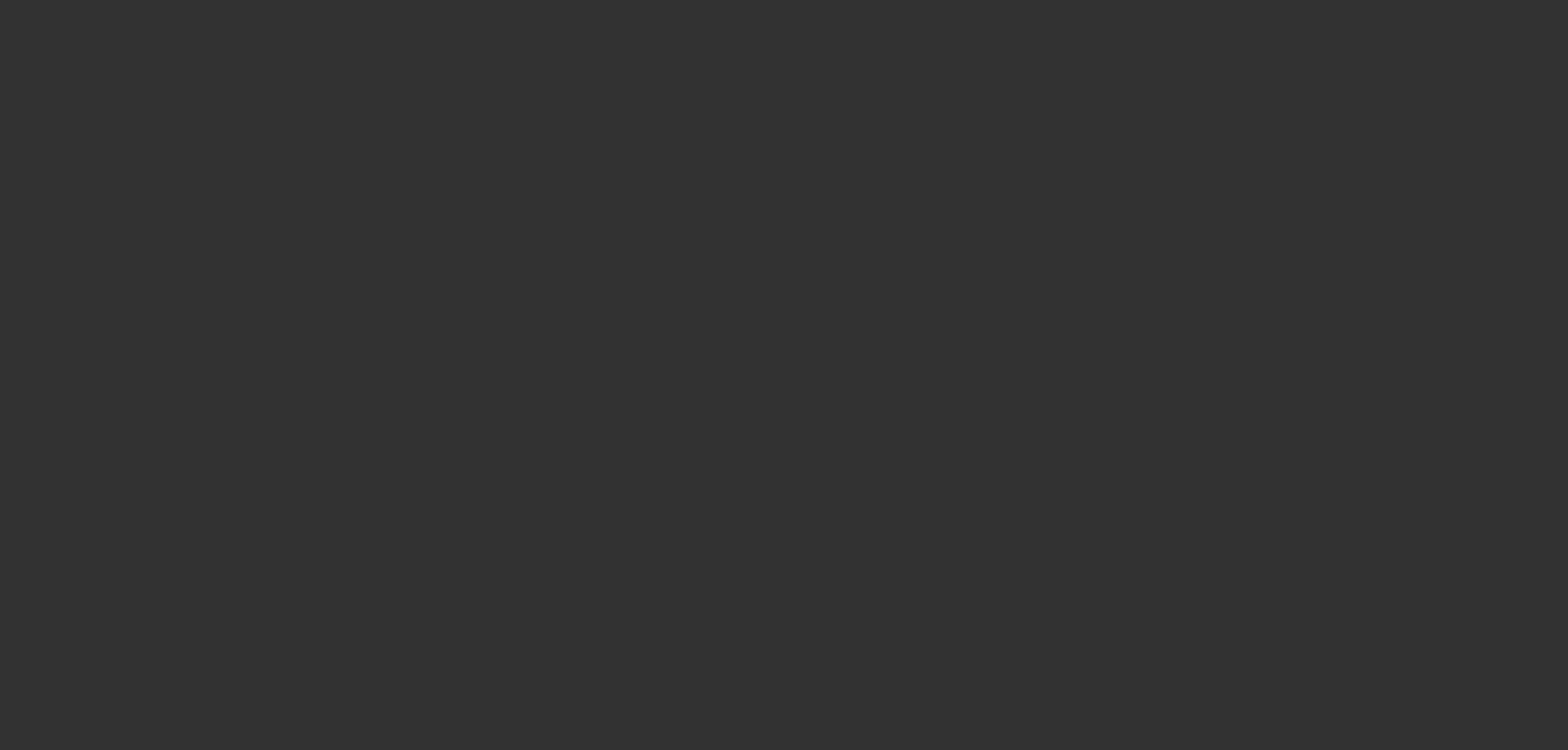
select select "2"
